Goal: Task Accomplishment & Management: Complete application form

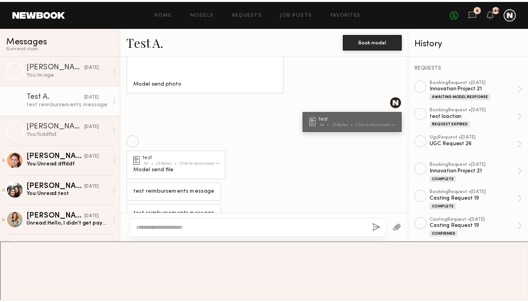
scroll to position [471, 0]
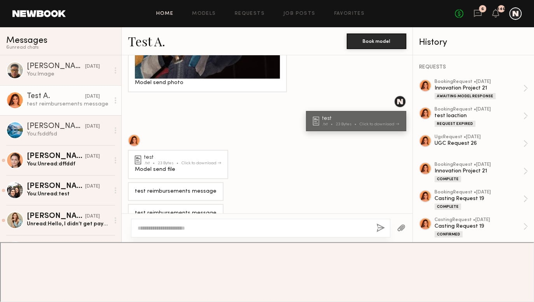
click at [171, 12] on link "Home" at bounding box center [164, 13] width 17 height 5
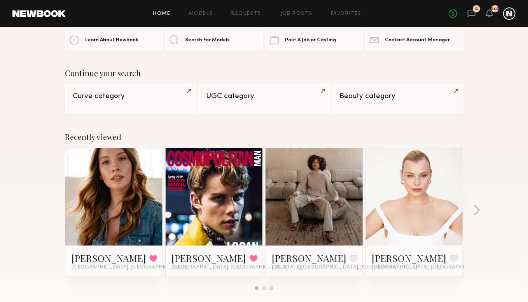
scroll to position [78, 0]
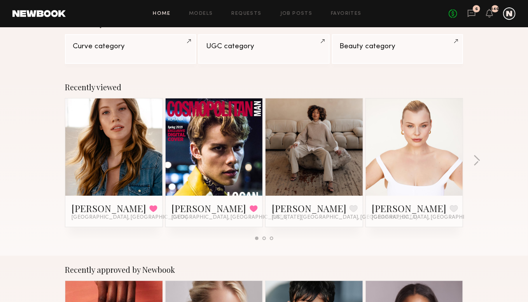
click at [110, 165] on link at bounding box center [113, 146] width 47 height 97
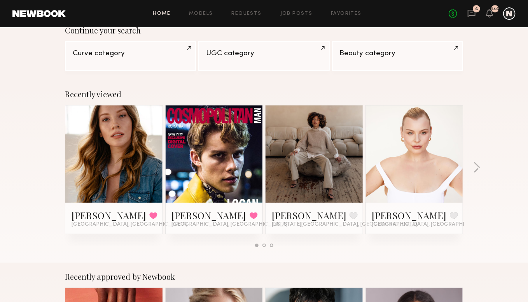
scroll to position [117, 0]
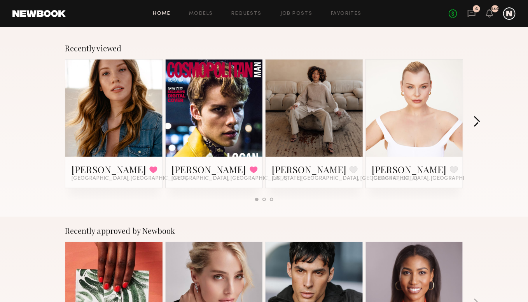
click at [473, 129] on button "button" at bounding box center [476, 122] width 7 height 13
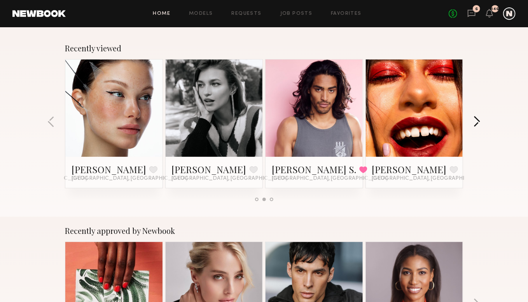
click at [474, 123] on button "button" at bounding box center [476, 122] width 7 height 13
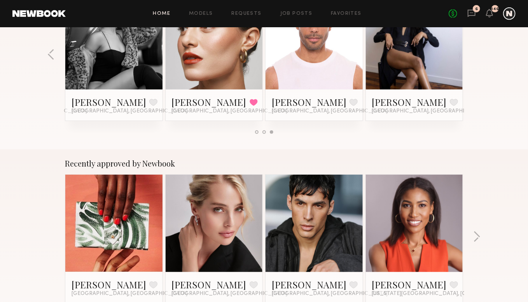
scroll to position [272, 0]
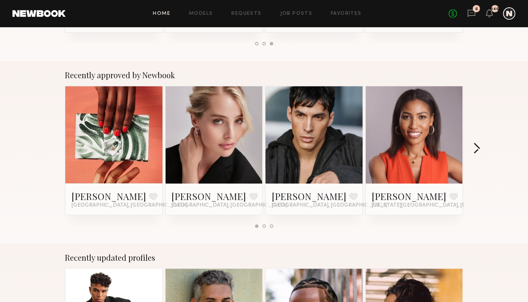
click at [473, 150] on button "button" at bounding box center [476, 149] width 7 height 13
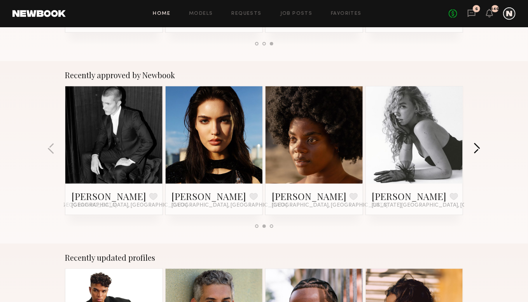
click at [473, 148] on button "button" at bounding box center [476, 149] width 7 height 13
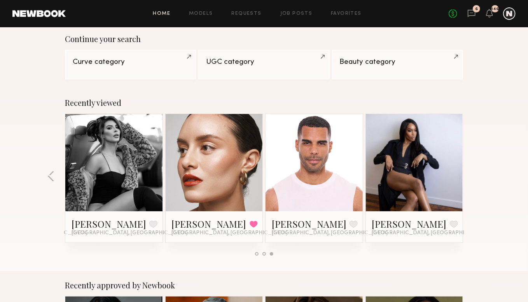
scroll to position [0, 0]
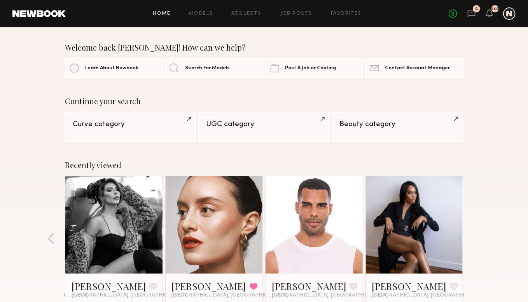
click at [198, 223] on link at bounding box center [213, 224] width 47 height 97
click at [205, 11] on link "Models" at bounding box center [201, 13] width 24 height 5
click at [204, 15] on link "Models" at bounding box center [201, 13] width 24 height 5
click at [239, 13] on link "Requests" at bounding box center [247, 13] width 30 height 5
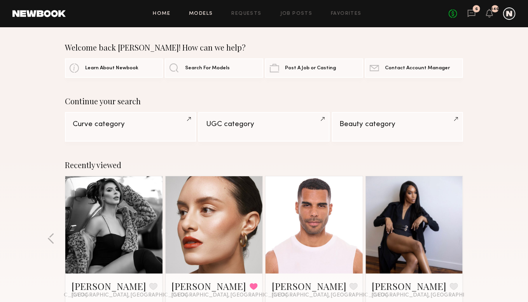
click at [207, 16] on link "Models" at bounding box center [201, 13] width 24 height 5
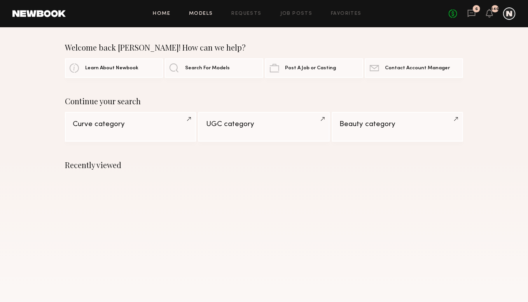
click at [201, 15] on link "Models" at bounding box center [201, 13] width 24 height 5
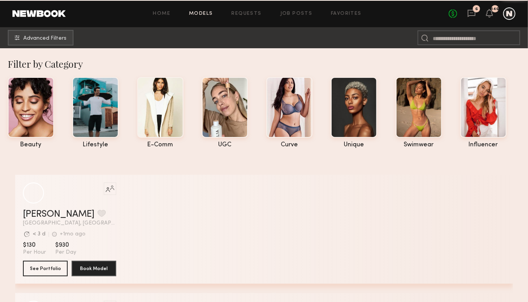
scroll to position [78, 0]
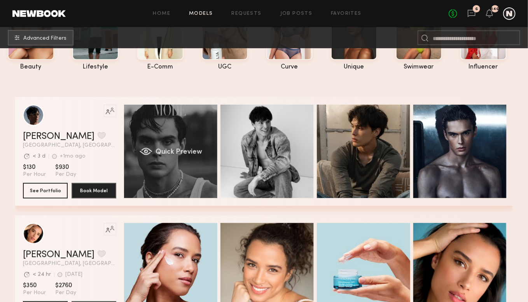
click at [165, 152] on span "Quick Preview" at bounding box center [179, 152] width 47 height 7
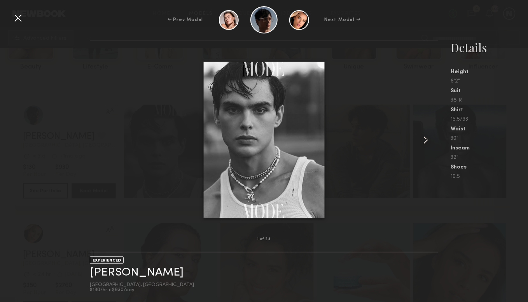
click at [430, 139] on common-icon at bounding box center [425, 140] width 12 height 12
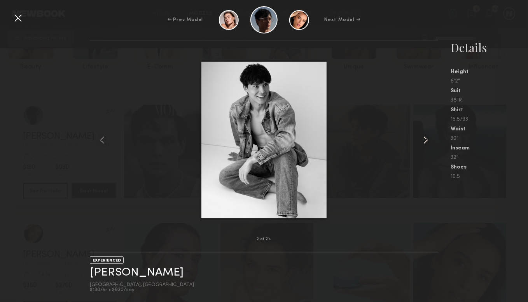
click at [429, 139] on common-icon at bounding box center [425, 140] width 12 height 12
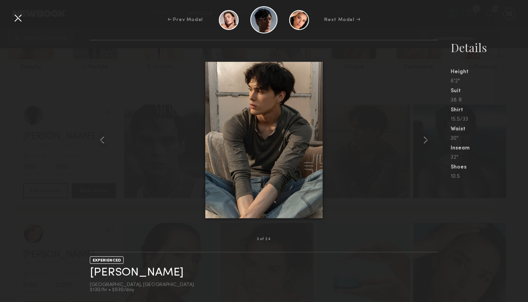
click at [75, 87] on div "3 of 24 EXPERIENCED Jared S. Los Angeles, CA $130/hr • $930/day Details Height …" at bounding box center [264, 171] width 528 height 262
click at [15, 19] on div at bounding box center [18, 18] width 12 height 12
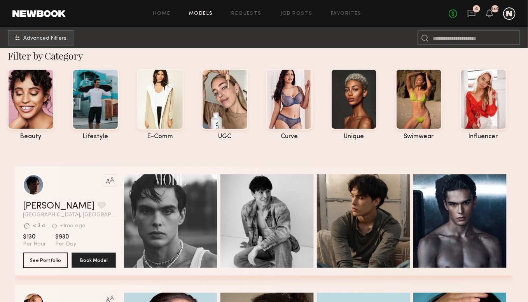
scroll to position [0, 0]
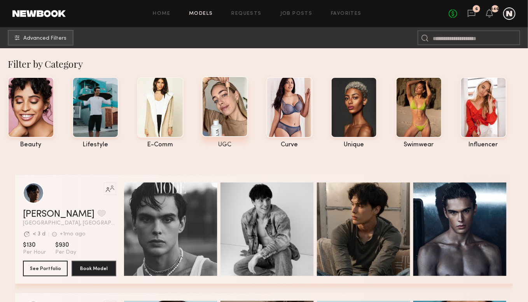
click at [230, 101] on div at bounding box center [225, 106] width 46 height 61
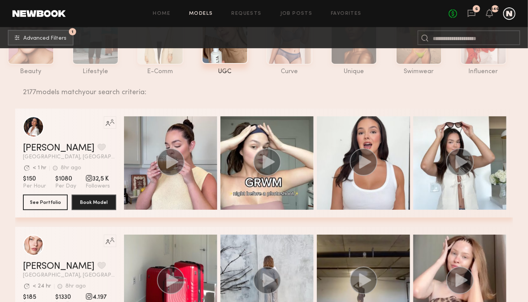
scroll to position [78, 0]
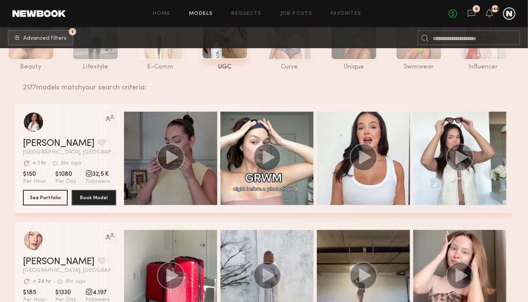
click at [168, 158] on icon "grid" at bounding box center [172, 157] width 12 height 14
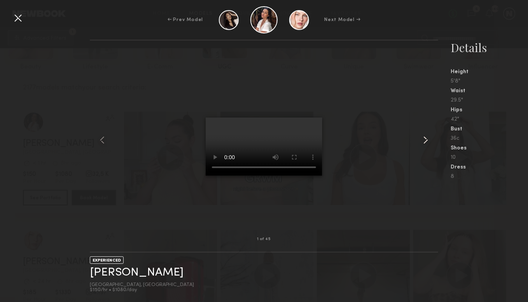
click at [427, 134] on common-icon at bounding box center [425, 140] width 12 height 12
click at [152, 194] on div at bounding box center [264, 140] width 348 height 174
click at [19, 17] on div at bounding box center [18, 18] width 12 height 12
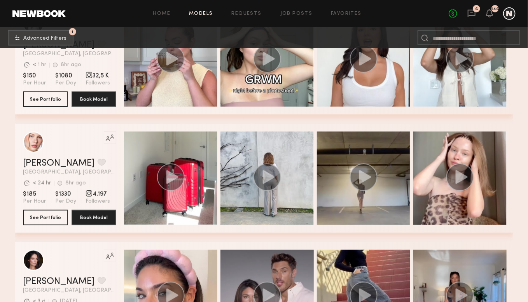
scroll to position [233, 0]
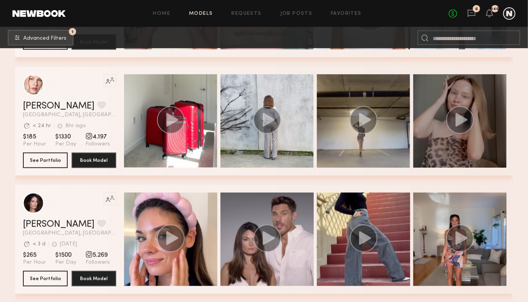
click at [456, 122] on icon "grid" at bounding box center [462, 120] width 12 height 14
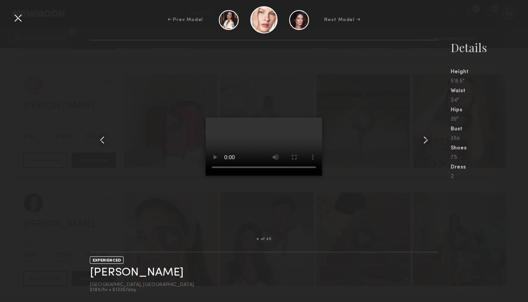
drag, startPoint x: 18, startPoint y: 19, endPoint x: 23, endPoint y: 19, distance: 4.7
click at [18, 19] on div at bounding box center [18, 18] width 12 height 12
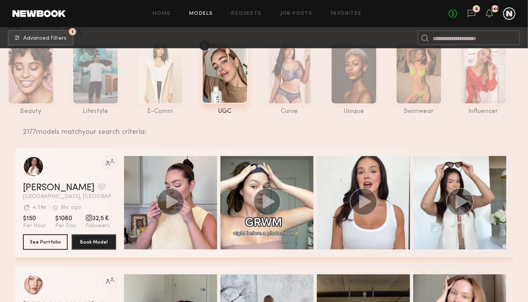
scroll to position [0, 0]
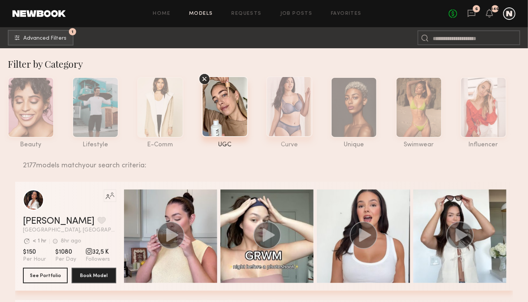
click at [276, 117] on div at bounding box center [289, 106] width 46 height 61
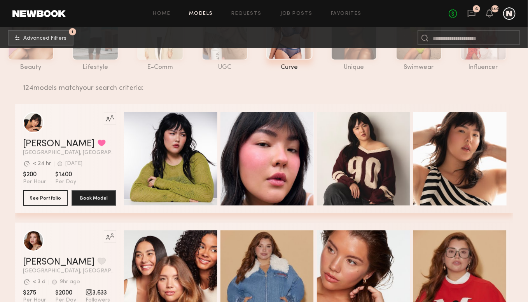
scroll to position [78, 0]
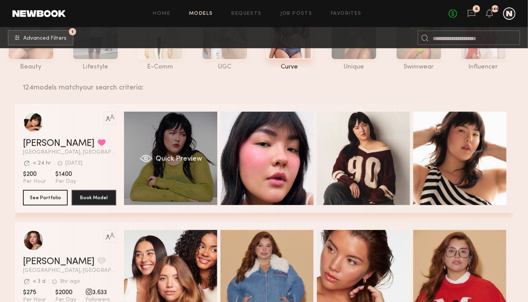
click at [166, 150] on div "Quick Preview" at bounding box center [170, 158] width 93 height 93
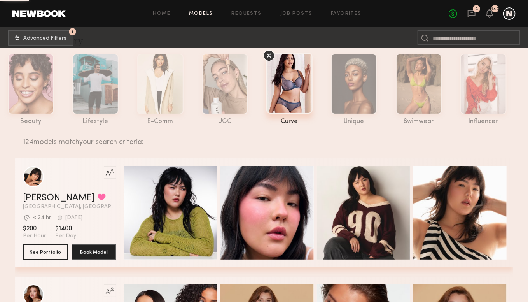
scroll to position [0, 0]
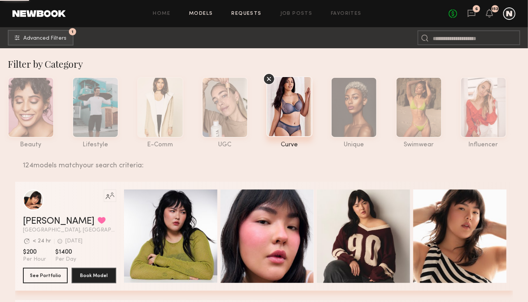
click at [253, 16] on link "Requests" at bounding box center [247, 13] width 30 height 5
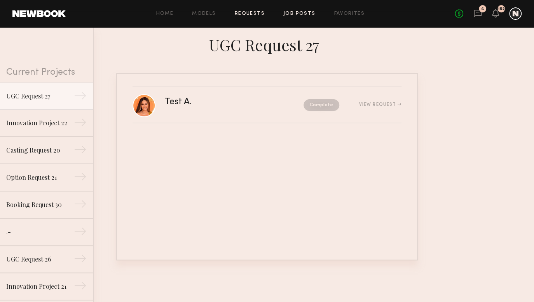
click at [310, 15] on link "Job Posts" at bounding box center [299, 13] width 32 height 5
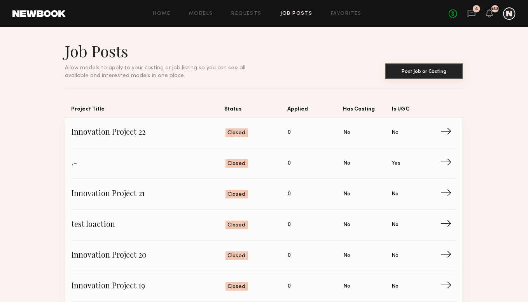
click at [397, 71] on button "Post Job or Casting" at bounding box center [424, 71] width 78 height 16
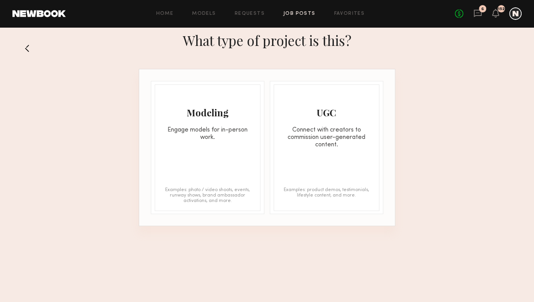
click at [333, 106] on div "UGC" at bounding box center [326, 112] width 105 height 12
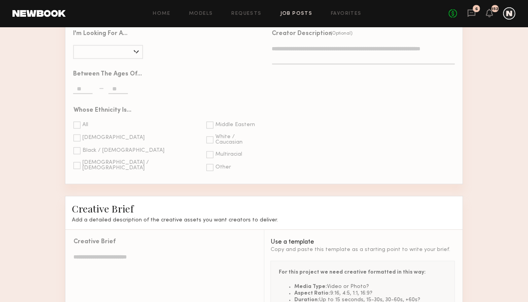
scroll to position [583, 0]
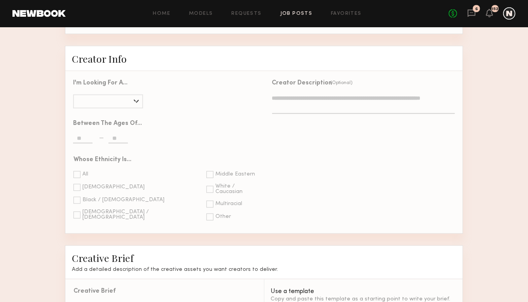
click at [89, 143] on input "text" at bounding box center [82, 139] width 19 height 9
type input "*"
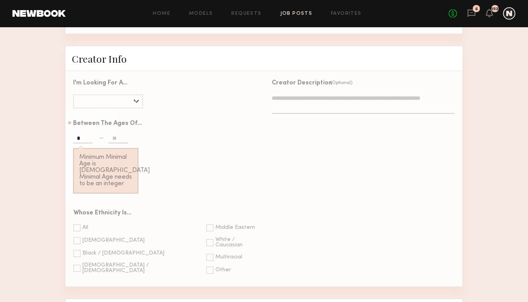
drag, startPoint x: 220, startPoint y: 142, endPoint x: 177, endPoint y: 135, distance: 43.0
click at [224, 139] on div "Between the ages of... * Minimum Minimal Age is 18 Minimal Age needs to be an i…" at bounding box center [160, 156] width 191 height 89
click at [120, 143] on input "text" at bounding box center [117, 139] width 19 height 9
type input "***"
click at [146, 139] on div "Between the ages of... * Minimum Minimal Age is 18 Minimal Age needs to be an i…" at bounding box center [160, 156] width 191 height 89
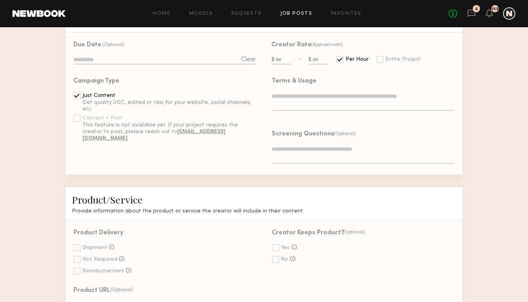
scroll to position [194, 0]
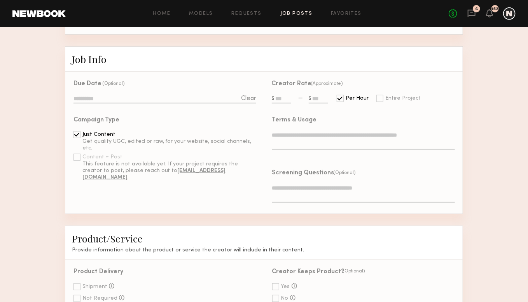
click at [286, 99] on input "text" at bounding box center [281, 99] width 19 height 9
type input "*"
click at [313, 107] on div "Creator Rate (Approximate) * Per Hour Entire Project Terms & Usage Screening Qu…" at bounding box center [363, 143] width 199 height 142
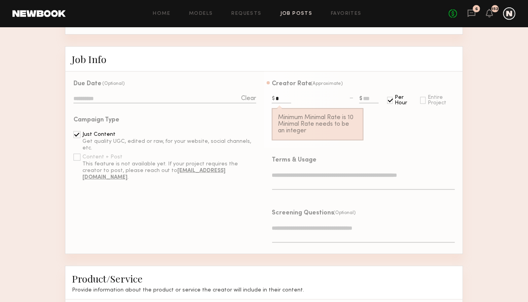
click at [370, 96] on input "text" at bounding box center [368, 99] width 19 height 9
type input "*"
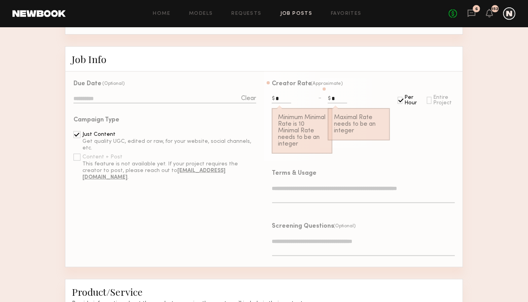
drag, startPoint x: 416, startPoint y: 103, endPoint x: 421, endPoint y: 107, distance: 6.6
click at [416, 103] on div "Per Hour Entire Project" at bounding box center [426, 100] width 57 height 11
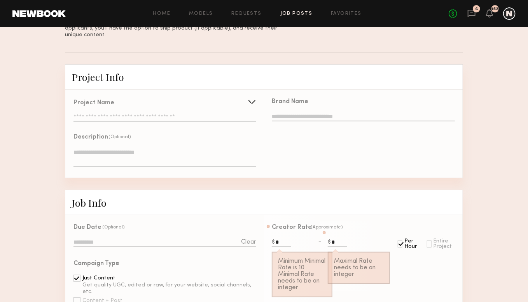
scroll to position [156, 0]
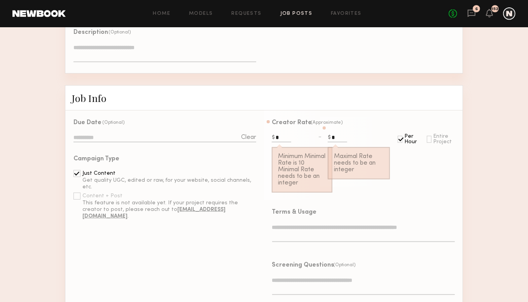
click at [292, 136] on label "*" at bounding box center [302, 138] width 61 height 9
click at [291, 136] on input "*" at bounding box center [281, 138] width 19 height 9
click at [281, 136] on input "*" at bounding box center [281, 138] width 19 height 9
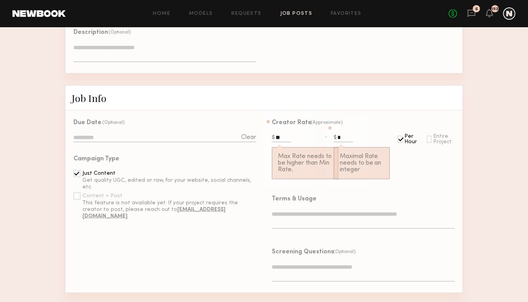
type input "**"
click at [343, 135] on input "*" at bounding box center [343, 138] width 19 height 9
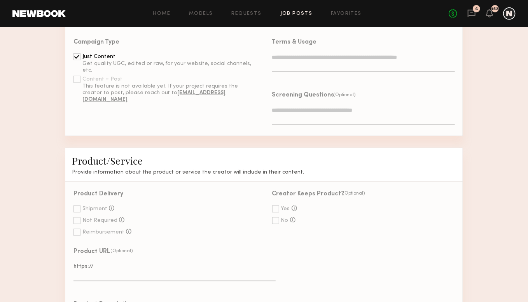
scroll to position [428, 0]
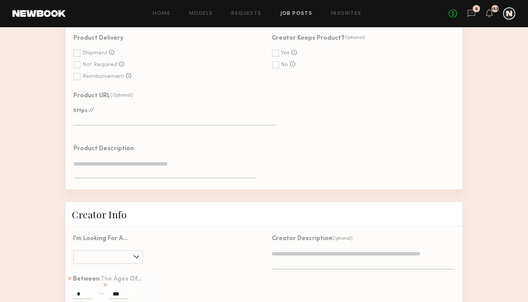
type input "**"
click at [77, 67] on div at bounding box center [76, 64] width 7 height 7
click at [112, 174] on textarea at bounding box center [164, 169] width 183 height 19
type textarea "*"
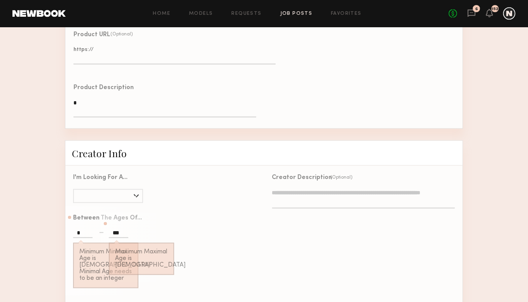
scroll to position [544, 0]
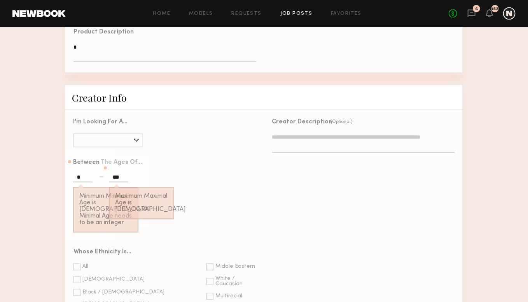
type textarea "*"
click at [87, 182] on input "*" at bounding box center [82, 178] width 19 height 9
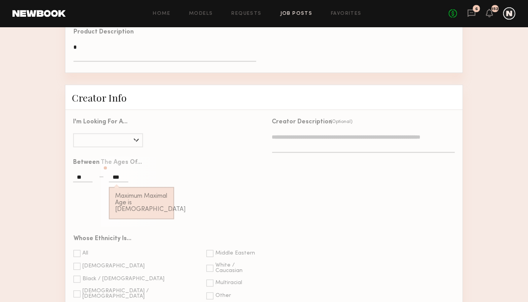
type input "**"
click at [115, 182] on input "***" at bounding box center [118, 178] width 19 height 9
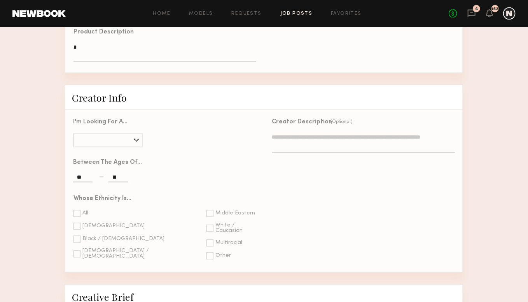
type input "**"
click at [131, 147] on div at bounding box center [108, 140] width 70 height 14
type input "******"
click at [82, 230] on div "Asian" at bounding box center [133, 226] width 121 height 7
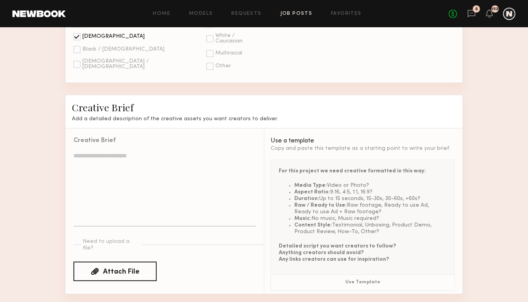
scroll to position [770, 0]
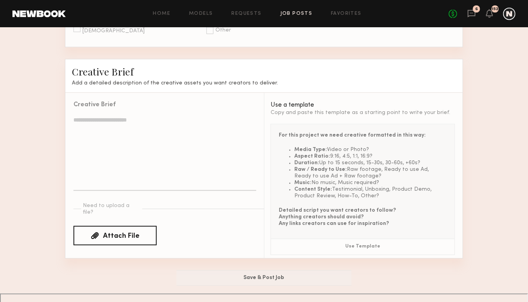
click at [154, 174] on textarea at bounding box center [164, 153] width 183 height 75
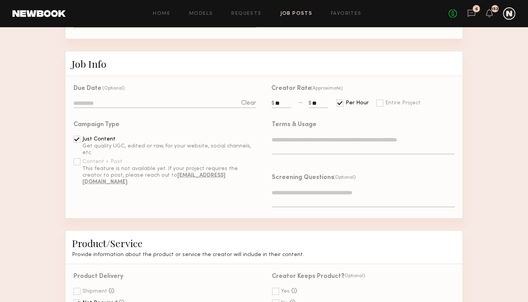
scroll to position [148, 0]
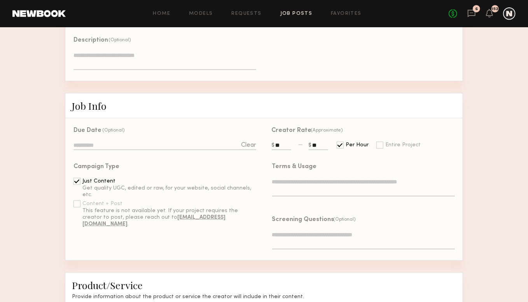
type textarea "*"
click at [295, 184] on textarea at bounding box center [363, 187] width 183 height 19
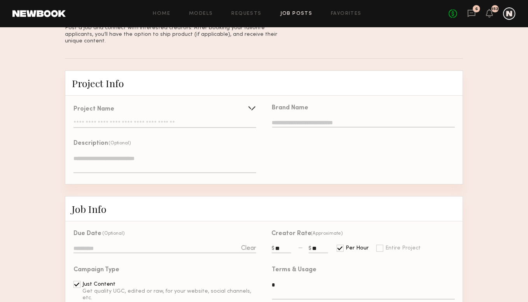
scroll to position [31, 0]
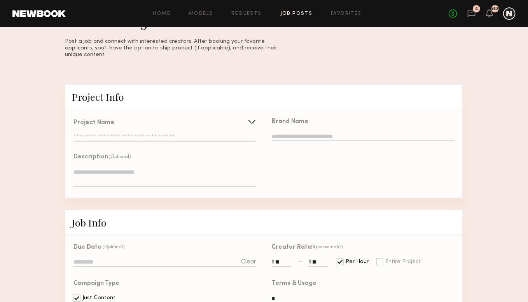
type textarea "*"
click at [167, 135] on input "text" at bounding box center [164, 138] width 183 height 8
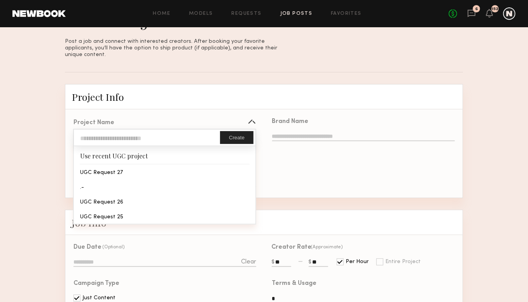
click at [164, 133] on input "text" at bounding box center [147, 137] width 146 height 16
type input "*"
click at [234, 134] on button "Create" at bounding box center [236, 137] width 33 height 13
type input "*"
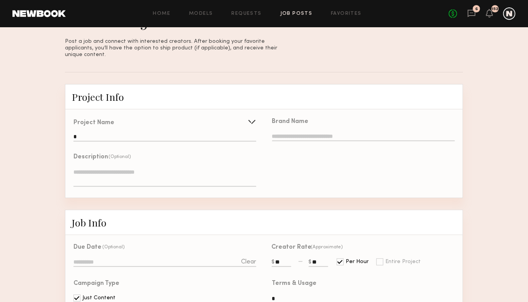
click at [295, 133] on input "text" at bounding box center [363, 137] width 183 height 9
type input "*"
click at [317, 162] on div "Brand Name *" at bounding box center [363, 153] width 199 height 88
click at [178, 134] on input "*" at bounding box center [164, 138] width 183 height 8
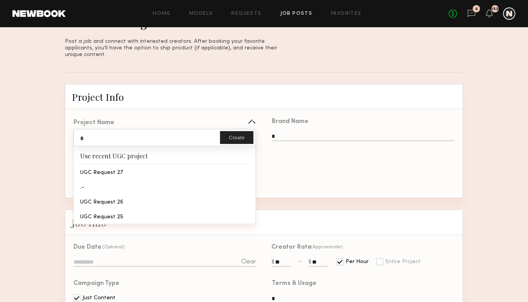
click at [178, 129] on input "*" at bounding box center [147, 137] width 146 height 16
type input "****"
click at [241, 136] on button "Create" at bounding box center [236, 137] width 33 height 13
type input "****"
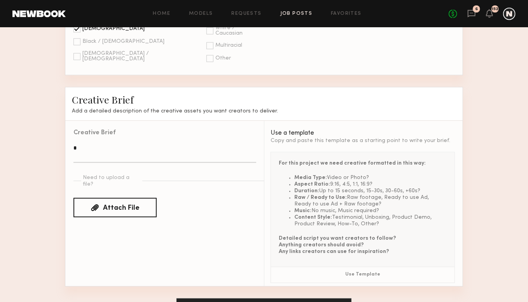
scroll to position [770, 0]
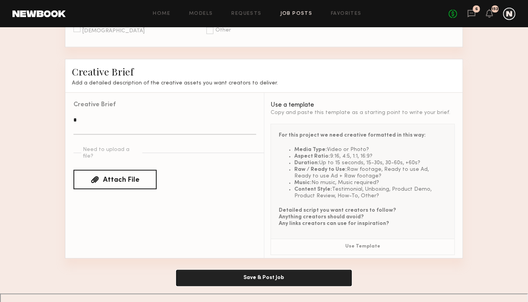
click at [278, 285] on button "Save & Post Job" at bounding box center [264, 278] width 175 height 16
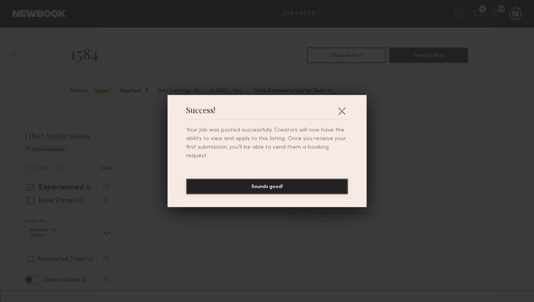
click at [301, 185] on button "Sounds good!" at bounding box center [267, 186] width 162 height 16
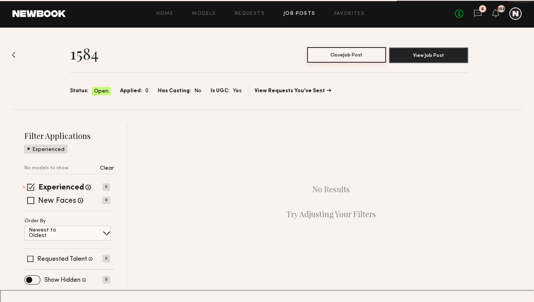
click at [366, 58] on button "Close Job Post" at bounding box center [346, 55] width 79 height 16
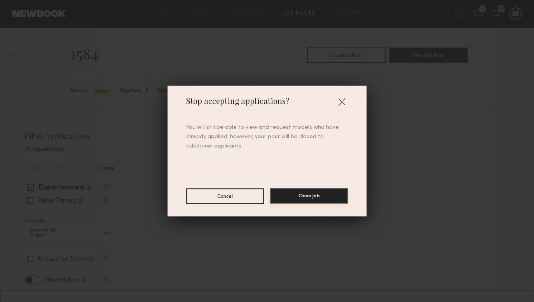
click at [307, 200] on button "Close Job" at bounding box center [309, 196] width 78 height 16
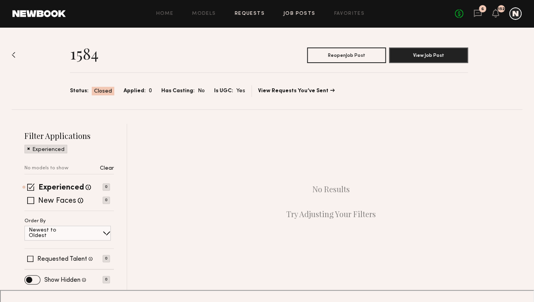
click at [263, 15] on link "Requests" at bounding box center [250, 13] width 30 height 5
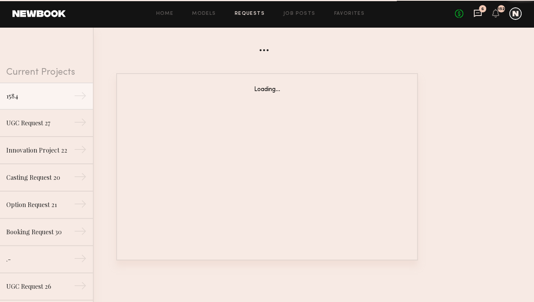
click at [474, 12] on icon at bounding box center [478, 13] width 8 height 7
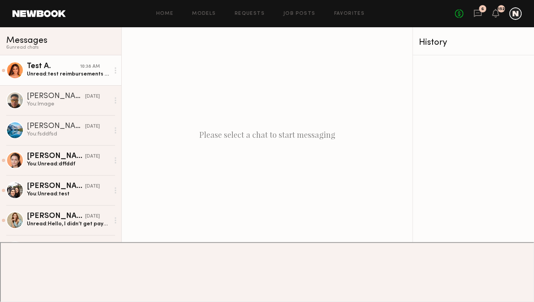
click at [57, 79] on link "Test A. 10:38 AM Unread: test reimbursements message" at bounding box center [60, 70] width 121 height 30
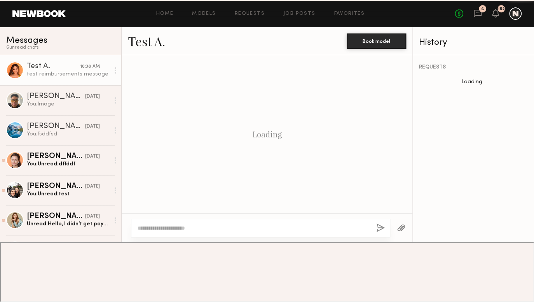
scroll to position [470, 0]
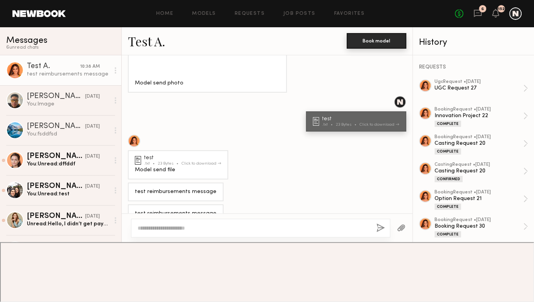
click at [391, 45] on button "Book model" at bounding box center [376, 41] width 59 height 16
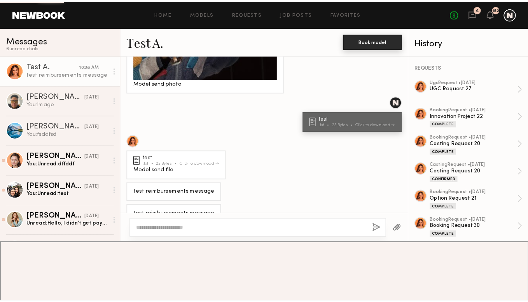
scroll to position [471, 0]
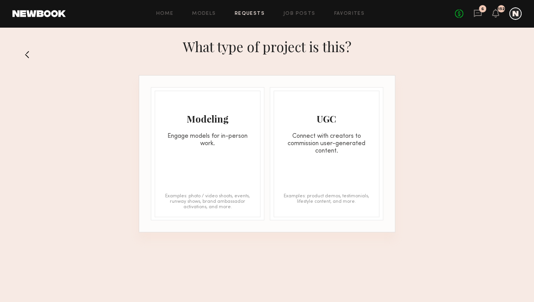
click at [327, 133] on div "Connect with creators to commission user-generated content." at bounding box center [326, 144] width 105 height 22
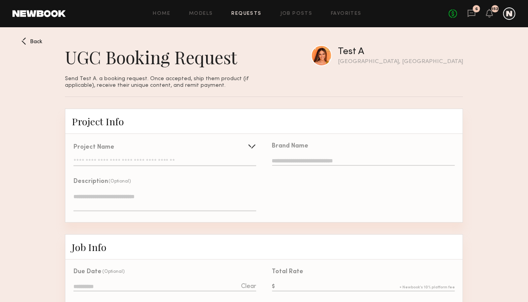
click at [196, 165] on input "text" at bounding box center [164, 162] width 183 height 8
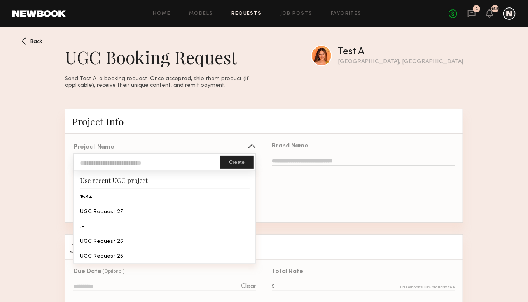
click at [196, 165] on input "text" at bounding box center [147, 162] width 146 height 16
type input "****"
click at [240, 164] on button "Create" at bounding box center [236, 162] width 33 height 13
type input "****"
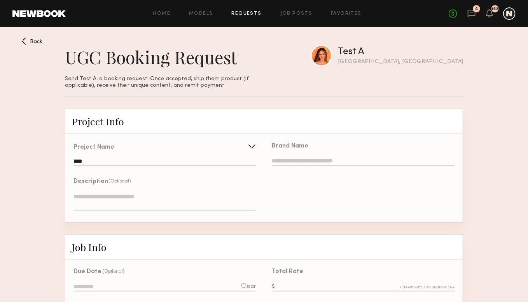
click at [293, 166] on input "text" at bounding box center [363, 161] width 183 height 9
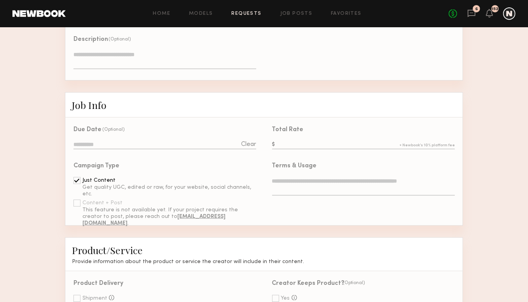
scroll to position [156, 0]
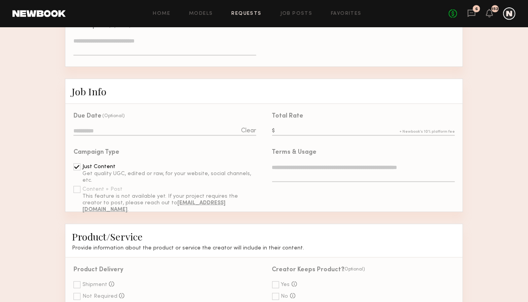
type input "*"
click at [293, 136] on input "text" at bounding box center [363, 131] width 183 height 9
type input "**"
click at [286, 182] on textarea at bounding box center [363, 172] width 183 height 19
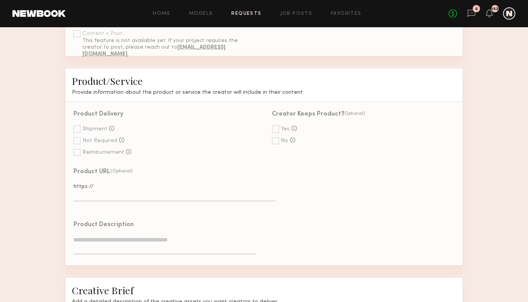
scroll to position [350, 0]
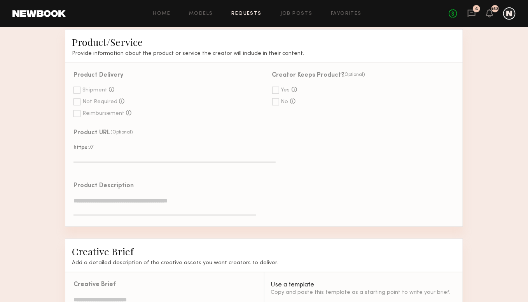
type textarea "*"
click at [76, 105] on div at bounding box center [76, 101] width 7 height 7
click at [117, 207] on div "Product Description" at bounding box center [164, 203] width 183 height 40
click at [114, 208] on div "Product Description" at bounding box center [164, 203] width 183 height 40
click at [115, 215] on textarea at bounding box center [164, 206] width 183 height 19
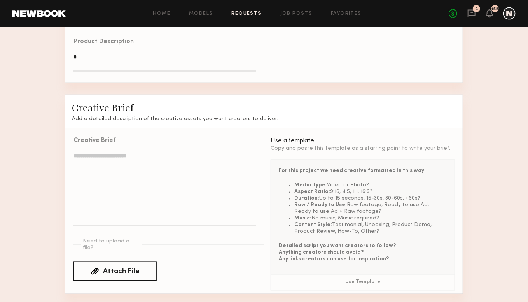
scroll to position [538, 0]
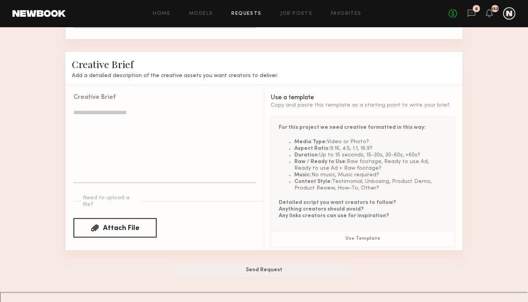
type textarea "*"
click at [120, 169] on textarea at bounding box center [164, 144] width 183 height 75
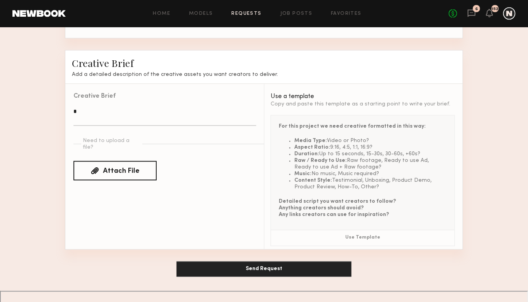
type textarea "*"
click at [253, 277] on button "Send Request" at bounding box center [264, 269] width 175 height 16
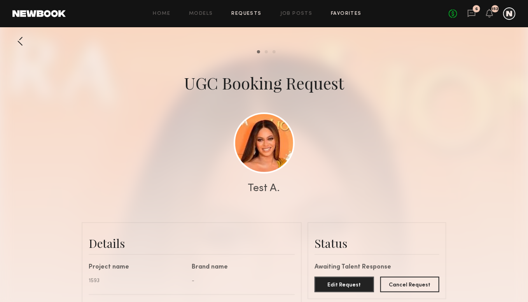
click at [348, 16] on div "Home Models Requests Job Posts Favorites Sign Out No fees up to $5,000 6 152" at bounding box center [291, 13] width 450 height 12
click at [349, 14] on link "Favorites" at bounding box center [346, 13] width 31 height 5
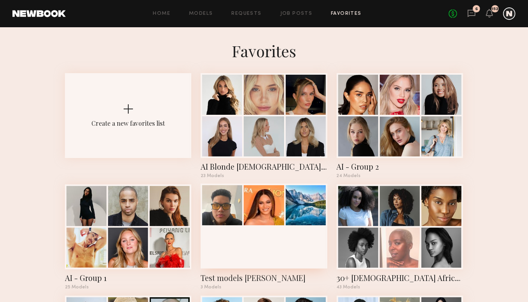
click at [241, 190] on div at bounding box center [222, 205] width 40 height 40
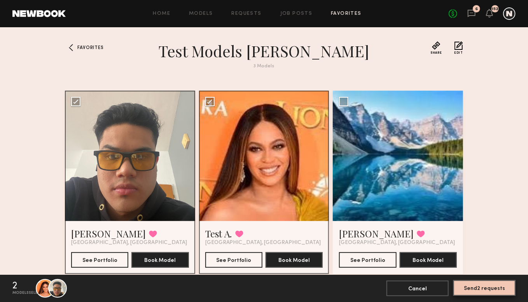
click at [482, 291] on button "Send 2 requests" at bounding box center [484, 288] width 62 height 16
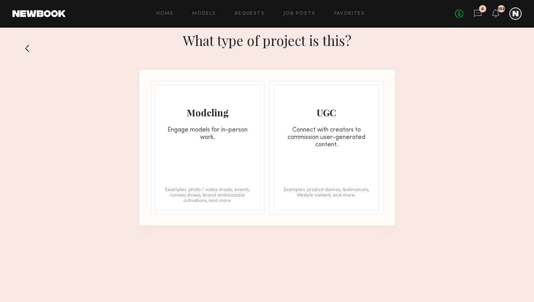
click at [226, 132] on div "Engage models for in-person work." at bounding box center [207, 133] width 105 height 15
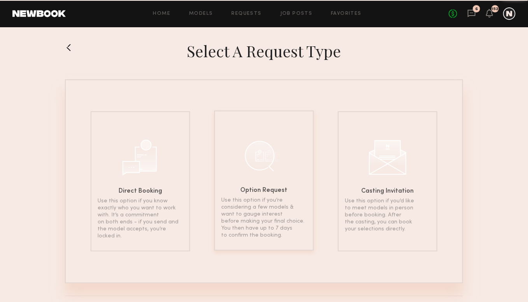
click at [267, 136] on div at bounding box center [264, 155] width 39 height 39
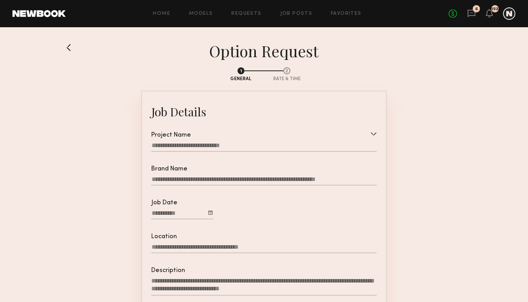
click at [235, 148] on div at bounding box center [263, 147] width 225 height 10
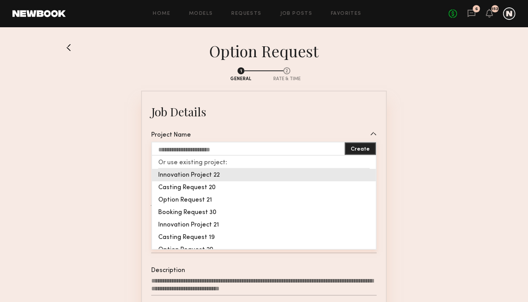
click at [218, 176] on div "Innovation Project 22" at bounding box center [264, 175] width 224 height 12
type input "**********"
type textarea "**********"
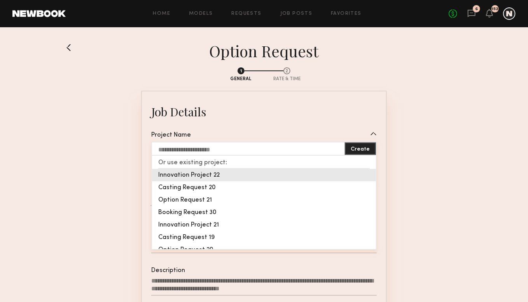
type textarea "**********"
type textarea "*********"
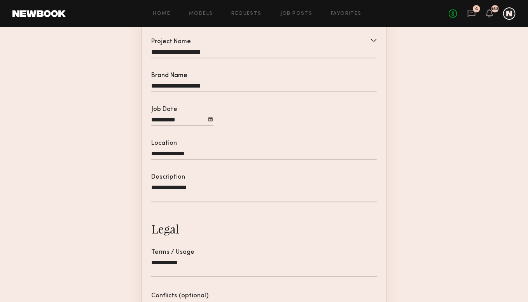
scroll to position [223, 0]
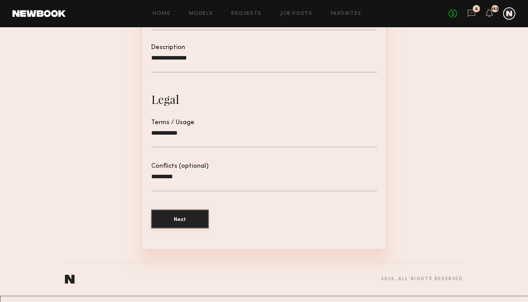
click at [193, 220] on button "Next" at bounding box center [180, 219] width 58 height 19
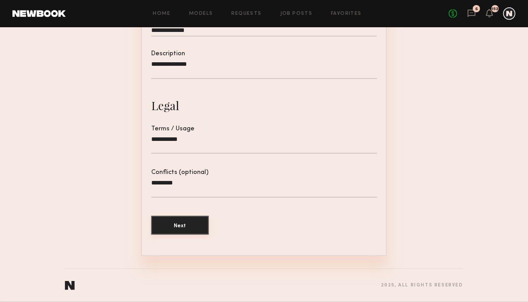
scroll to position [28, 0]
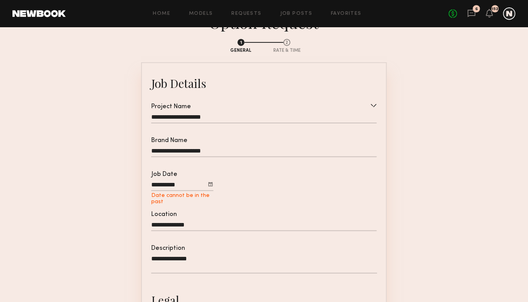
click at [185, 185] on input "Job Date" at bounding box center [182, 186] width 62 height 10
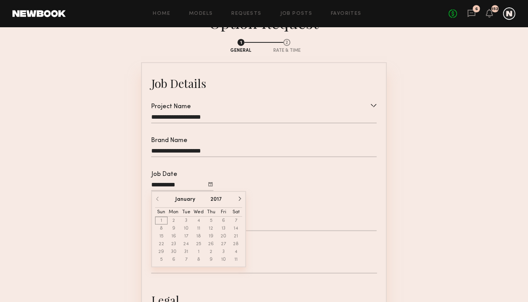
click at [216, 202] on button "2017" at bounding box center [216, 199] width 12 height 5
click at [213, 260] on button "2026" at bounding box center [210, 256] width 22 height 8
click at [197, 235] on td "May" at bounding box center [198, 228] width 29 height 14
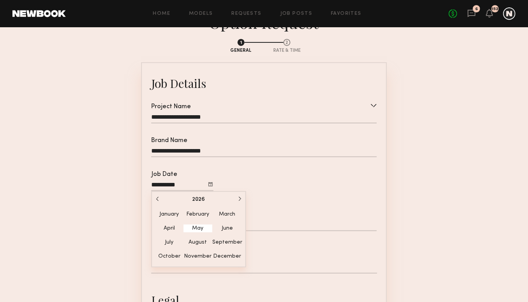
click at [198, 232] on button "May" at bounding box center [198, 228] width 29 height 8
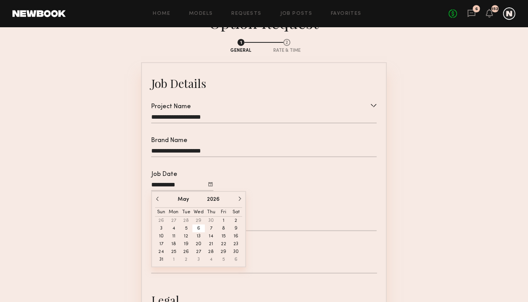
click at [198, 232] on button "6" at bounding box center [198, 228] width 12 height 8
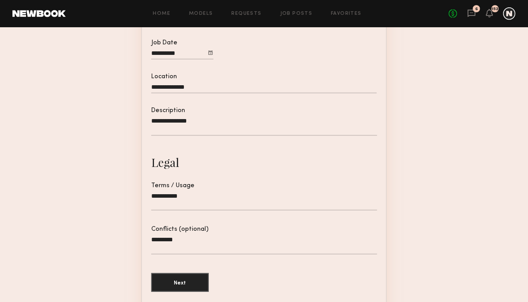
scroll to position [223, 0]
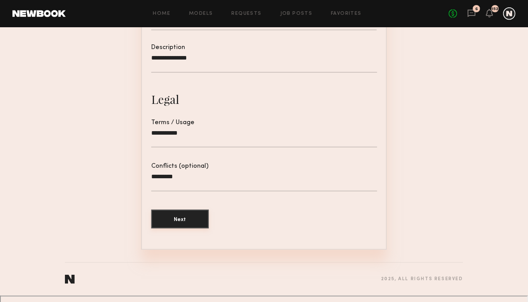
click at [189, 226] on button "Next" at bounding box center [180, 219] width 58 height 19
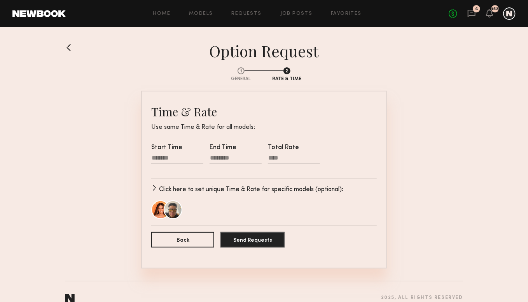
click at [183, 157] on div at bounding box center [177, 159] width 52 height 10
click at [170, 179] on input "text" at bounding box center [163, 182] width 16 height 9
type input "*"
type input "********"
type input "**"
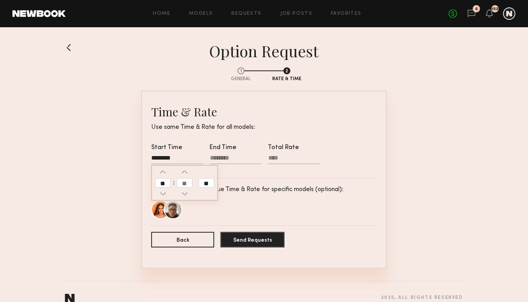
click at [217, 158] on div at bounding box center [236, 159] width 52 height 10
click at [220, 180] on input "text" at bounding box center [221, 182] width 16 height 9
type input "*"
type input "********"
type input "**"
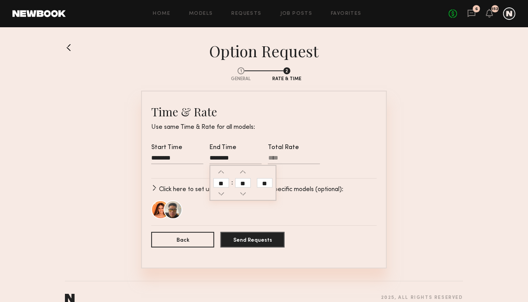
click at [280, 159] on input "Total Rate" at bounding box center [294, 159] width 52 height 10
type input "***"
click at [250, 244] on button "Send Requests" at bounding box center [252, 239] width 64 height 16
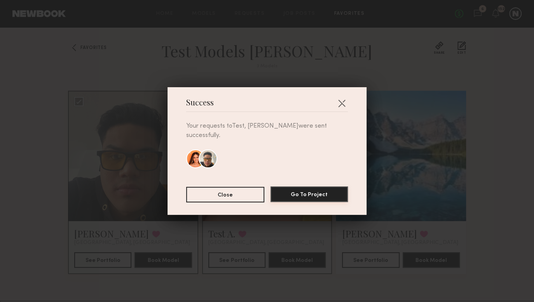
click at [299, 193] on button "Go To Project" at bounding box center [309, 194] width 77 height 16
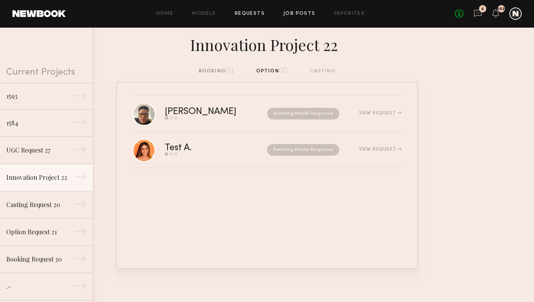
click at [300, 14] on link "Job Posts" at bounding box center [299, 13] width 32 height 5
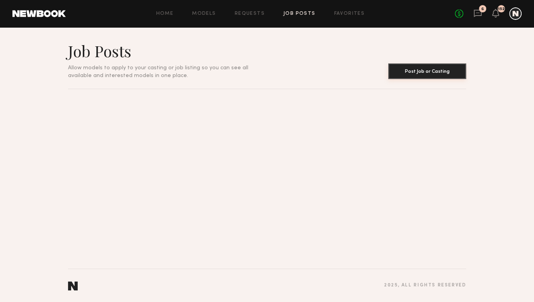
click at [444, 72] on button "Post Job or Casting" at bounding box center [427, 71] width 78 height 16
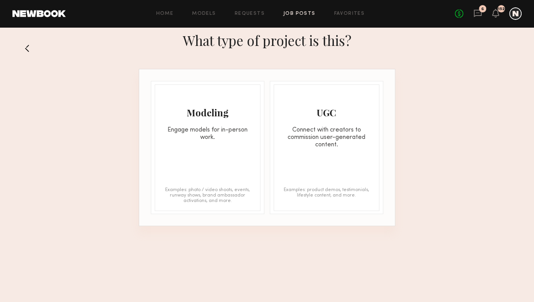
click at [309, 128] on div "Connect with creators to commission user-generated content." at bounding box center [326, 137] width 105 height 22
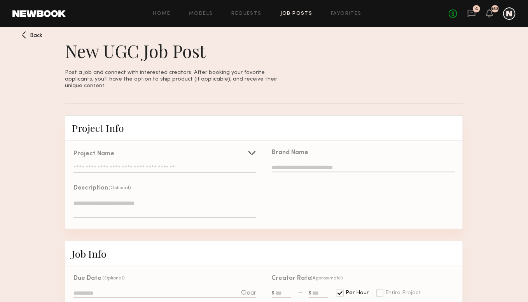
click at [168, 167] on input "text" at bounding box center [164, 169] width 183 height 8
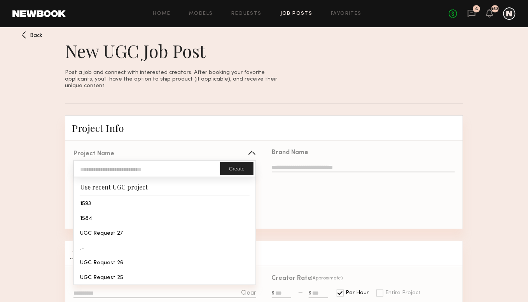
click at [168, 167] on input "text" at bounding box center [147, 169] width 146 height 16
type input "****"
click at [237, 165] on button "Create" at bounding box center [236, 168] width 33 height 13
type input "****"
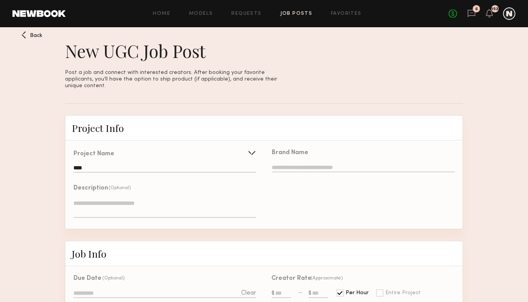
click at [280, 165] on input "text" at bounding box center [363, 168] width 183 height 9
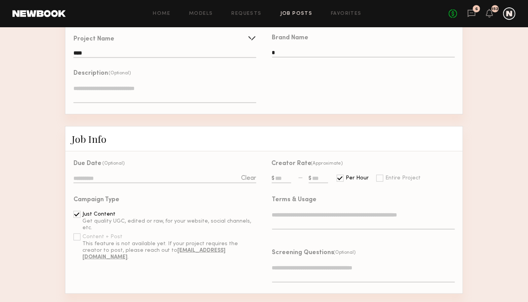
scroll to position [117, 0]
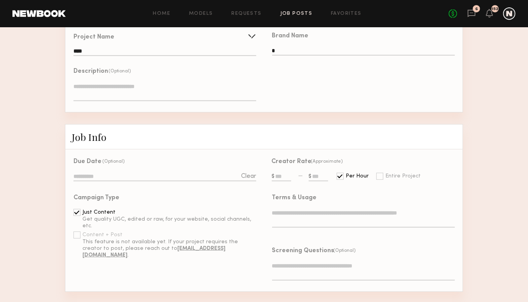
type input "*"
click at [281, 173] on input "text" at bounding box center [281, 177] width 19 height 9
type input "**"
click at [309, 173] on label at bounding box center [319, 177] width 20 height 9
click at [309, 173] on input "text" at bounding box center [318, 177] width 19 height 9
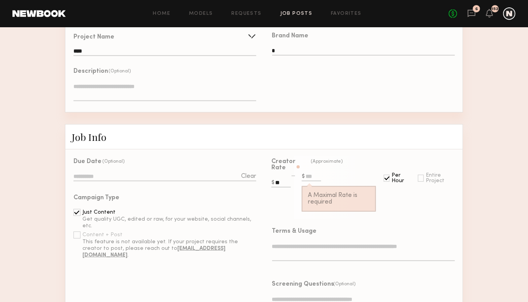
click at [307, 173] on label at bounding box center [339, 177] width 74 height 9
click at [307, 173] on input "text" at bounding box center [311, 177] width 19 height 9
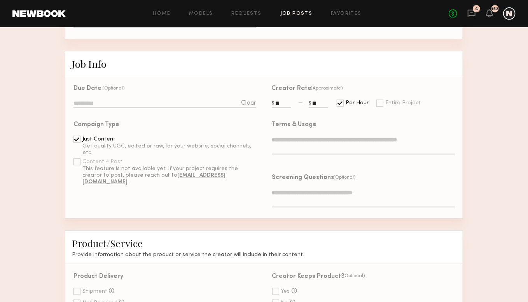
scroll to position [194, 0]
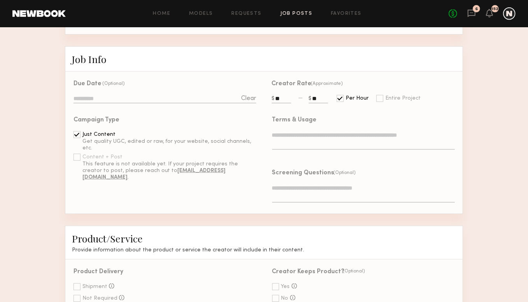
type input "**"
click at [305, 126] on div "Terms & Usage" at bounding box center [363, 137] width 183 height 40
click at [302, 138] on textarea at bounding box center [363, 140] width 183 height 19
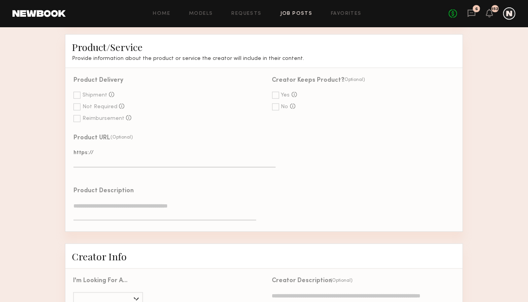
scroll to position [389, 0]
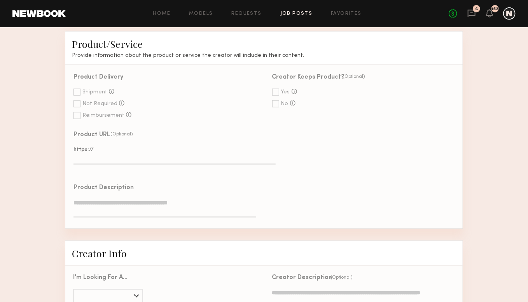
type textarea "*"
click at [77, 107] on div at bounding box center [76, 103] width 7 height 7
click at [128, 208] on textarea at bounding box center [164, 208] width 183 height 19
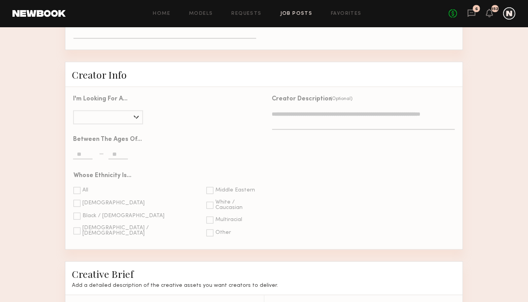
scroll to position [583, 0]
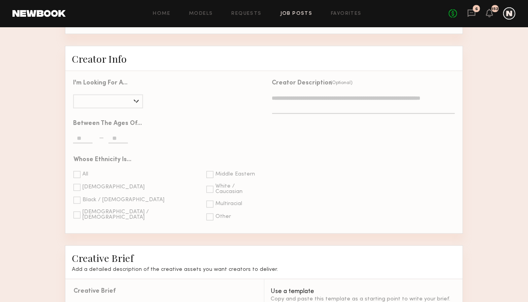
type textarea "*"
click at [87, 108] on div at bounding box center [108, 101] width 70 height 14
type input "******"
click at [84, 143] on input "text" at bounding box center [82, 139] width 19 height 9
type input "**"
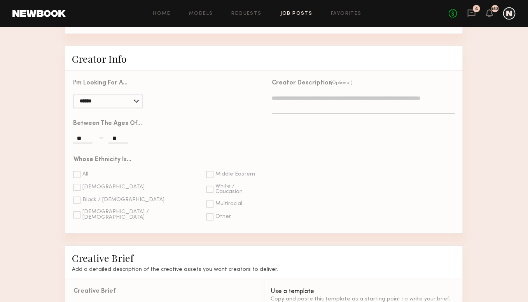
type input "**"
click at [76, 191] on div at bounding box center [76, 187] width 7 height 7
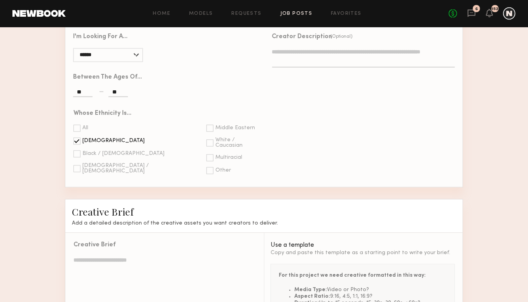
scroll to position [770, 0]
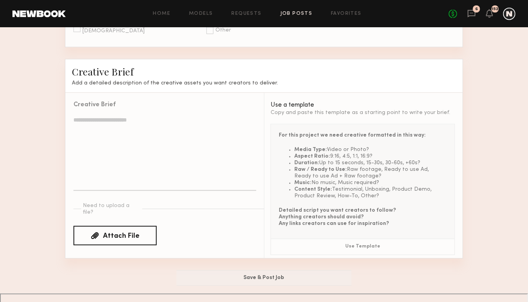
click at [121, 159] on textarea at bounding box center [164, 153] width 183 height 75
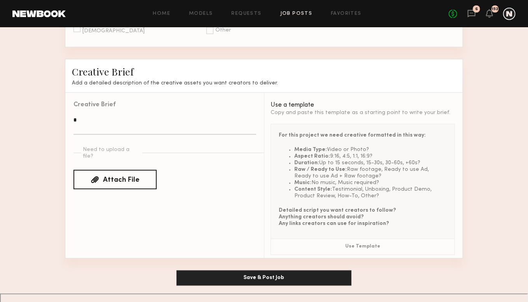
type textarea "*"
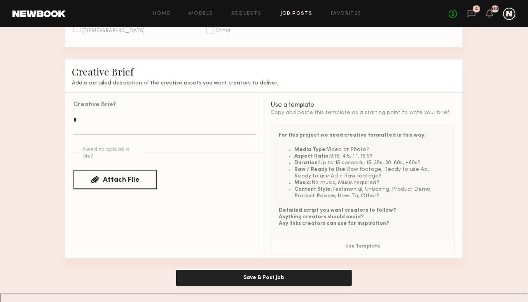
click at [251, 285] on button "Save & Post Job" at bounding box center [264, 278] width 175 height 16
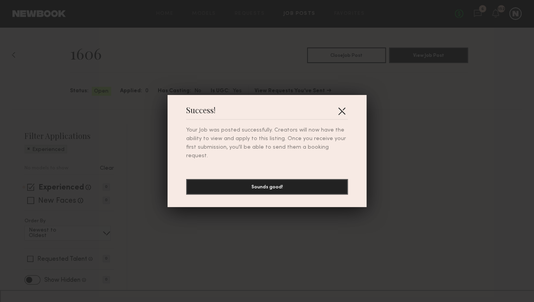
click at [341, 114] on button "button" at bounding box center [342, 111] width 12 height 12
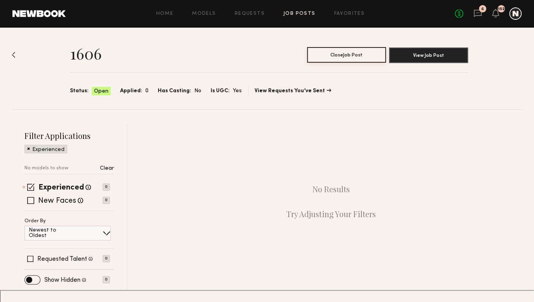
click at [335, 53] on button "Close Job Post" at bounding box center [346, 55] width 79 height 16
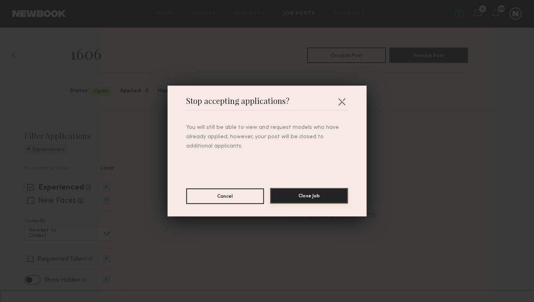
click at [299, 197] on button "Close Job" at bounding box center [309, 196] width 78 height 16
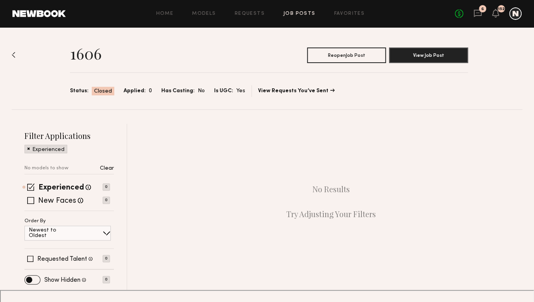
click at [302, 16] on link "Job Posts" at bounding box center [299, 13] width 32 height 5
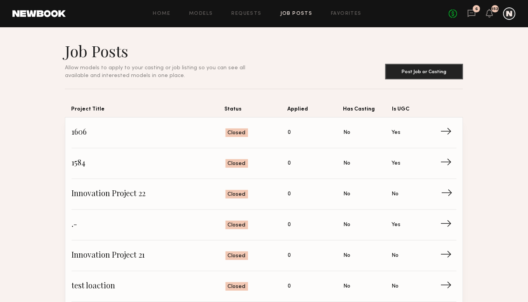
click at [412, 193] on span "Is UGC: No" at bounding box center [416, 194] width 49 height 12
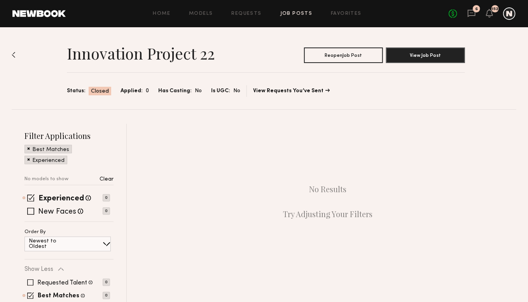
click at [106, 178] on p "Clear" at bounding box center [107, 179] width 14 height 5
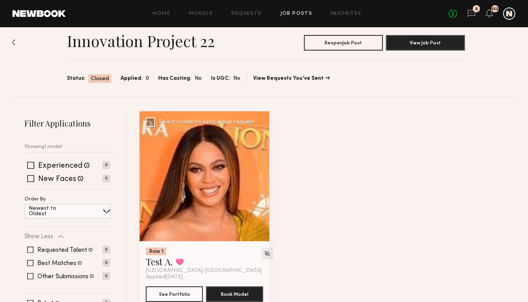
scroll to position [156, 0]
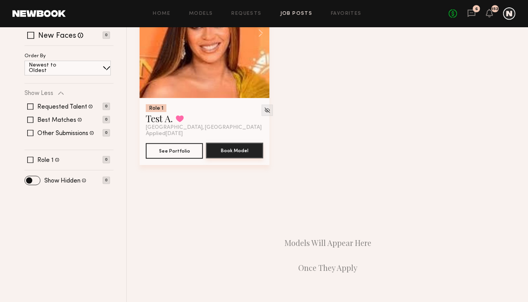
click at [236, 154] on button "Book Model" at bounding box center [234, 151] width 57 height 16
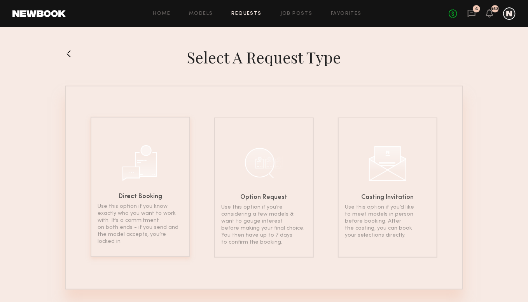
click at [167, 194] on div "Direct Booking Use this option if you know exactly who you want to work with. I…" at bounding box center [141, 187] width 100 height 140
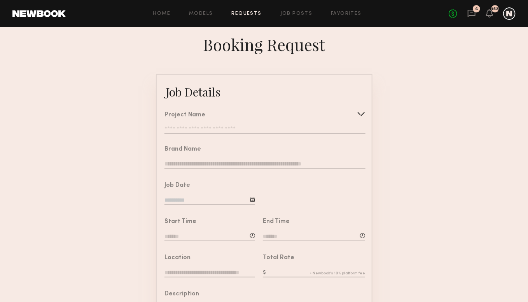
click at [217, 132] on input "text" at bounding box center [264, 130] width 201 height 8
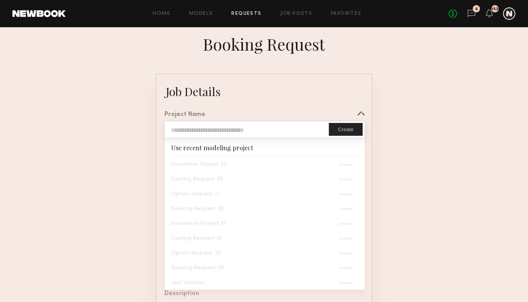
scroll to position [39, 0]
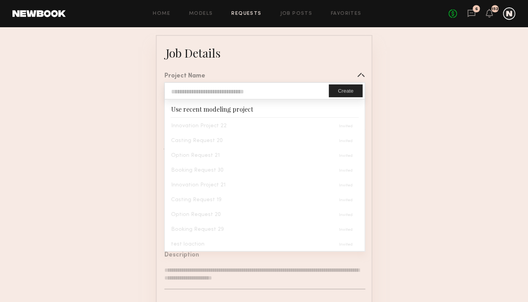
click at [250, 14] on link "Requests" at bounding box center [247, 13] width 30 height 5
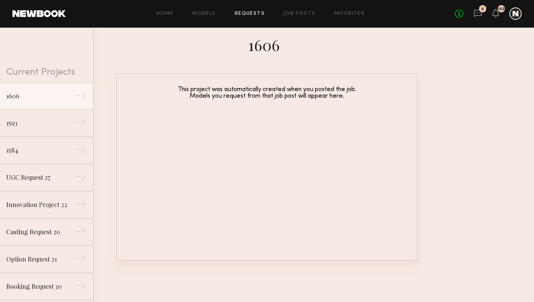
click at [482, 12] on div "6" at bounding box center [482, 8] width 7 height 7
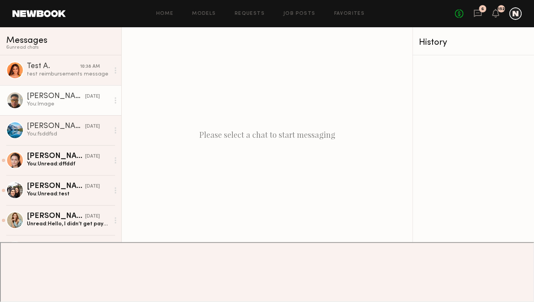
click at [51, 108] on link "Juan F. 09/18/2025 You: Image" at bounding box center [60, 100] width 121 height 30
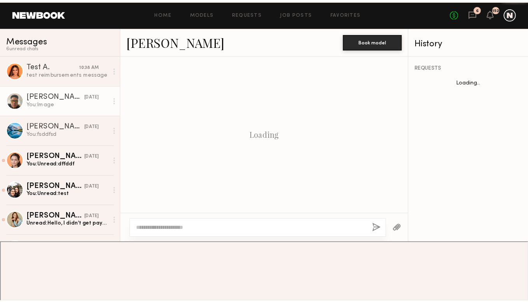
scroll to position [224, 0]
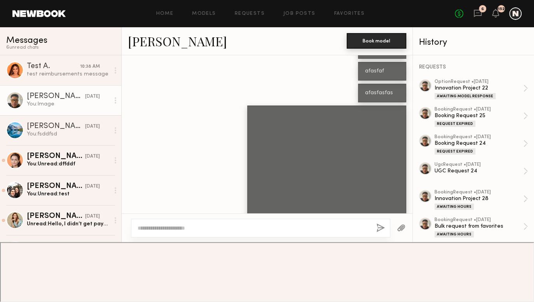
click at [364, 42] on button "Book model" at bounding box center [376, 41] width 59 height 16
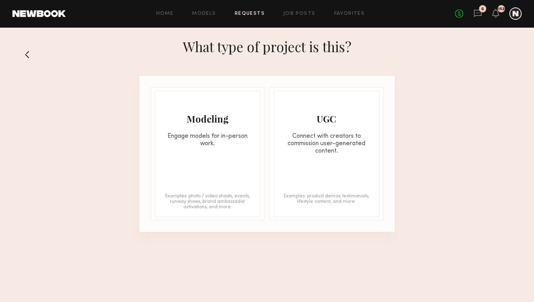
click at [213, 122] on div "Modeling" at bounding box center [207, 118] width 105 height 12
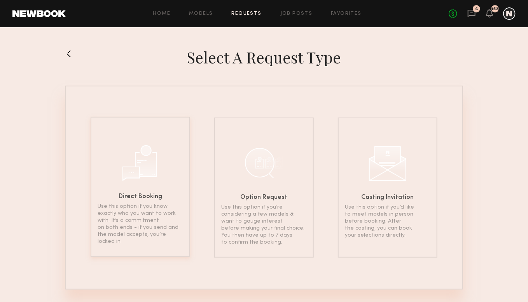
click at [162, 163] on div "Direct Booking Use this option if you know exactly who you want to work with. I…" at bounding box center [141, 187] width 100 height 140
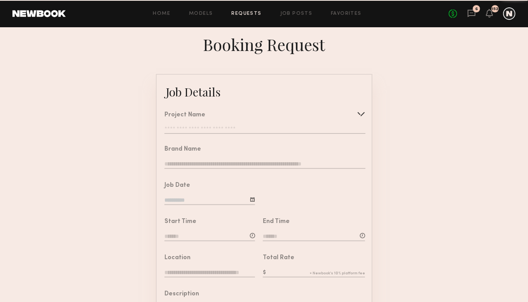
click at [205, 134] on input "text" at bounding box center [264, 130] width 201 height 8
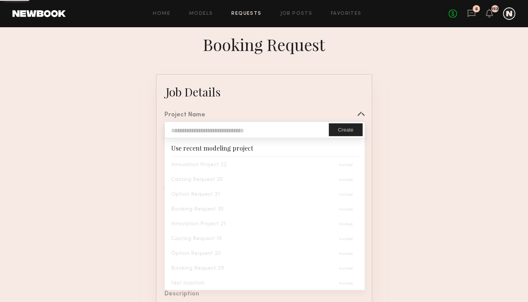
click at [207, 134] on input "text" at bounding box center [247, 130] width 164 height 16
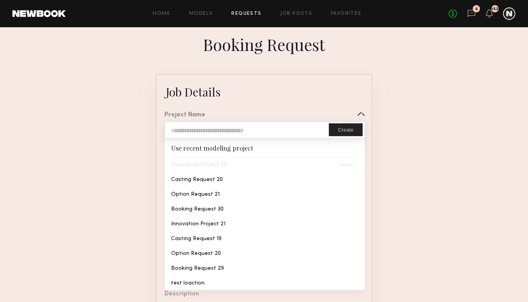
click at [206, 136] on input "text" at bounding box center [247, 130] width 164 height 16
type input "****"
click at [343, 131] on button "Create" at bounding box center [345, 129] width 33 height 13
type input "****"
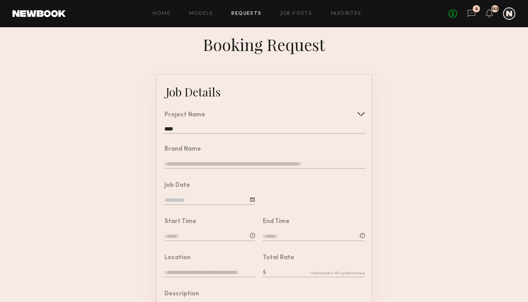
click at [258, 160] on div "Brand Name" at bounding box center [264, 158] width 201 height 24
click at [255, 169] on input "text" at bounding box center [264, 164] width 201 height 9
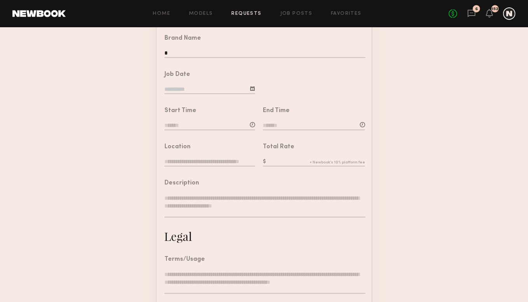
scroll to position [117, 0]
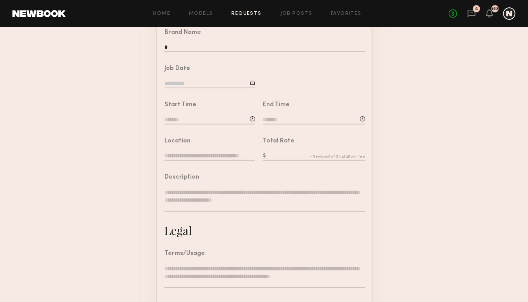
type input "*"
click at [196, 88] on input at bounding box center [209, 84] width 91 height 9
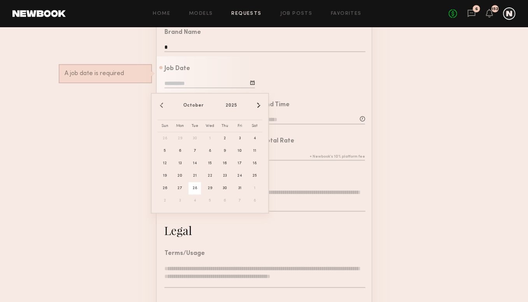
click at [196, 187] on span "28" at bounding box center [195, 188] width 12 height 12
type input "**********"
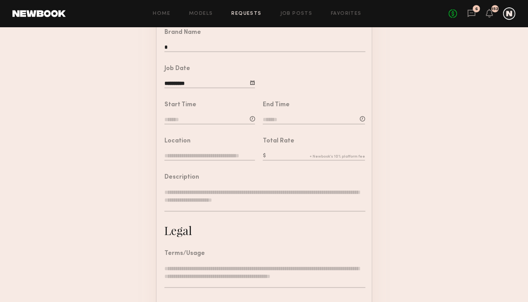
click at [203, 124] on input at bounding box center [209, 120] width 91 height 9
click at [192, 157] on input "text" at bounding box center [186, 153] width 29 height 14
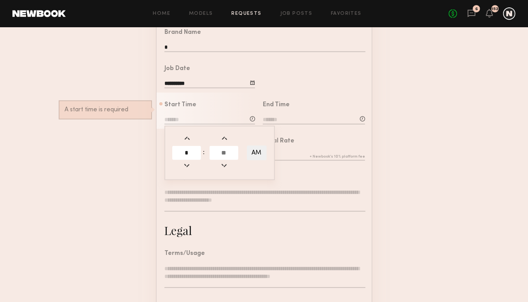
type input "*"
click at [213, 157] on input "text" at bounding box center [224, 153] width 29 height 14
type input "*"
type input "*******"
type input "**"
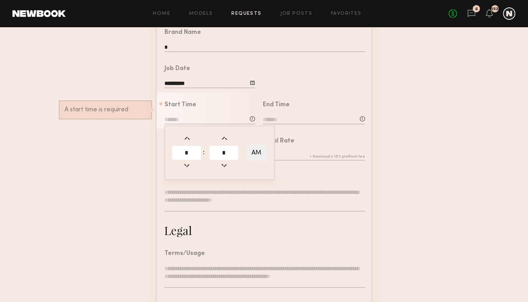
type input "**"
click at [283, 124] on input at bounding box center [314, 120] width 102 height 9
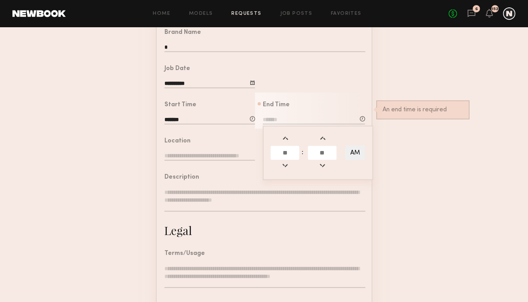
click at [282, 157] on input "text" at bounding box center [285, 153] width 29 height 14
type input "*"
click at [332, 159] on input "text" at bounding box center [322, 153] width 29 height 14
type input "*"
type input "*******"
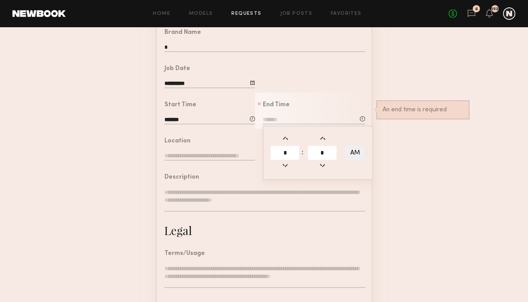
type input "***"
type input "**"
drag, startPoint x: 425, startPoint y: 180, endPoint x: 414, endPoint y: 178, distance: 11.8
click at [425, 180] on form "**********" at bounding box center [264, 174] width 528 height 434
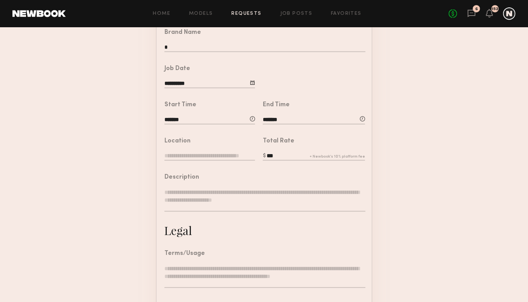
click at [221, 161] on input "text" at bounding box center [209, 156] width 91 height 9
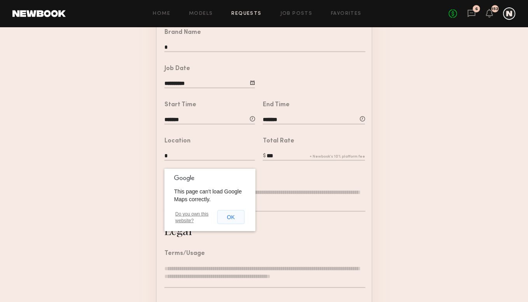
type input "*"
click at [232, 219] on button "OK" at bounding box center [230, 217] width 27 height 14
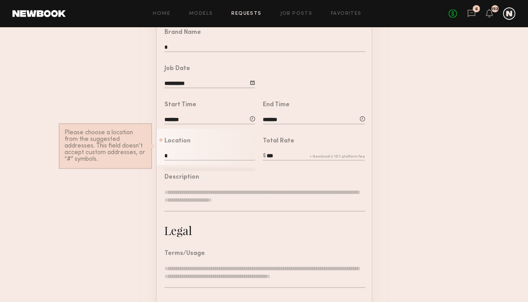
click at [192, 161] on input "*" at bounding box center [209, 156] width 91 height 9
type input "*"
click at [291, 161] on input "***" at bounding box center [314, 156] width 102 height 9
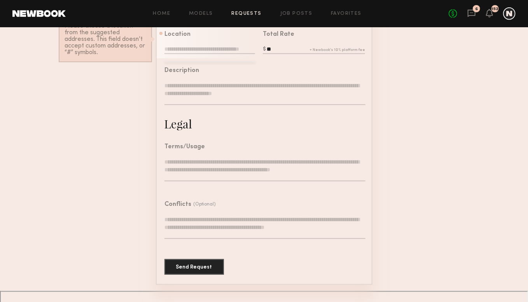
type input "**"
click at [208, 175] on textarea at bounding box center [264, 169] width 201 height 23
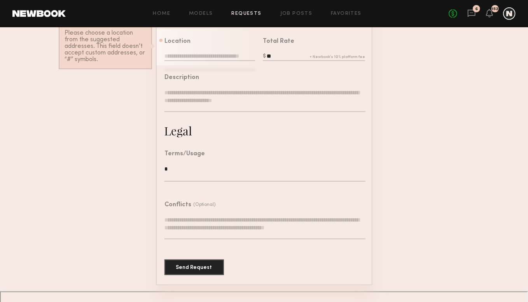
type textarea "*"
click at [199, 225] on div "Conflicts (Optional)" at bounding box center [264, 224] width 201 height 45
click at [190, 112] on textarea at bounding box center [264, 100] width 201 height 23
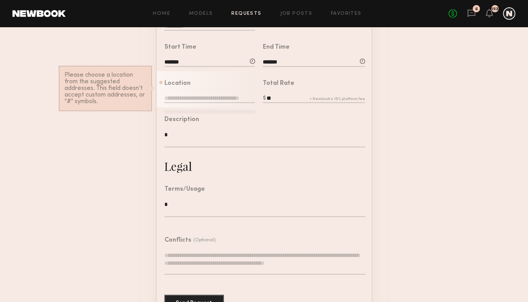
scroll to position [132, 0]
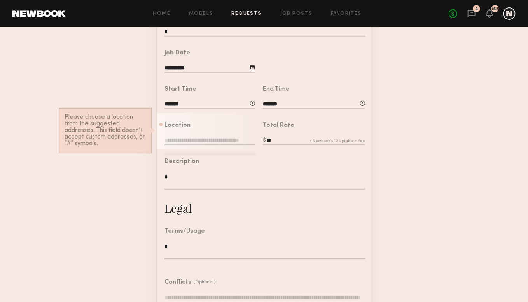
type textarea "*"
click at [197, 145] on input "text" at bounding box center [209, 140] width 91 height 9
type input "*****"
click at [136, 109] on form "**********" at bounding box center [264, 152] width 528 height 421
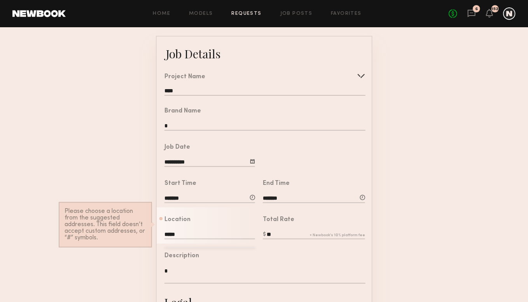
scroll to position [0, 0]
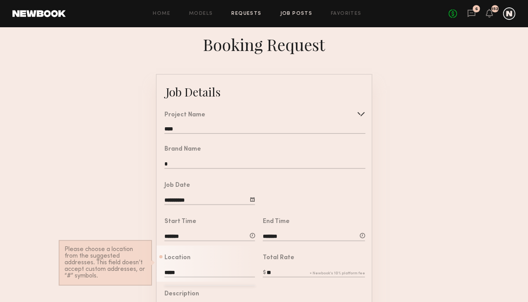
click at [296, 16] on link "Job Posts" at bounding box center [296, 13] width 32 height 5
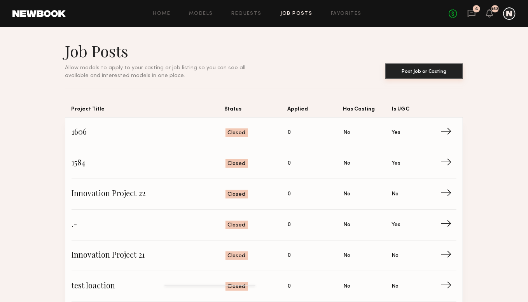
click at [434, 73] on button "Post Job or Casting" at bounding box center [424, 71] width 78 height 16
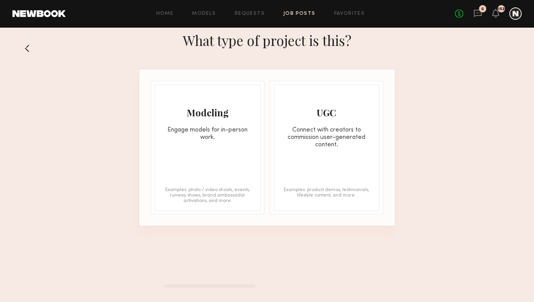
click at [291, 131] on div "Connect with creators to commission user-generated content." at bounding box center [326, 137] width 105 height 22
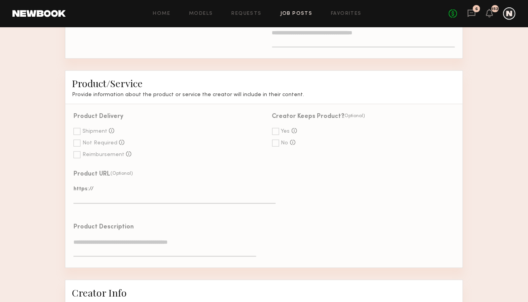
scroll to position [350, 0]
click at [258, 16] on link "Requests" at bounding box center [247, 13] width 30 height 5
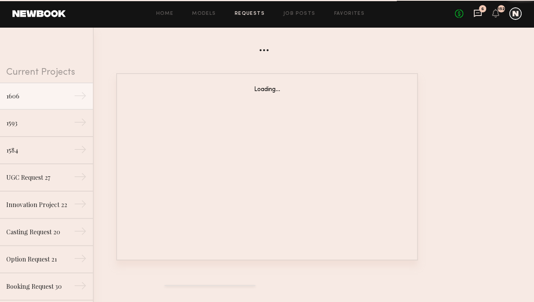
click at [474, 16] on icon at bounding box center [478, 13] width 8 height 7
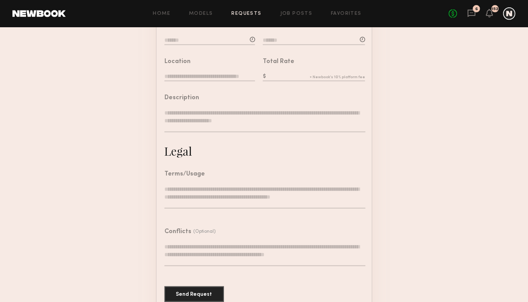
scroll to position [145, 0]
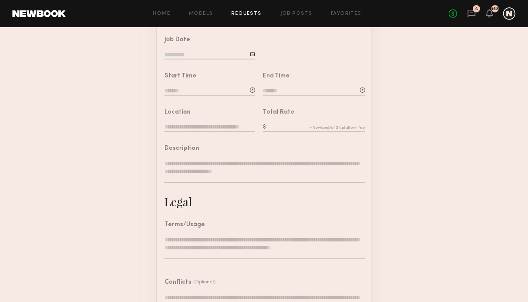
click at [199, 132] on input "text" at bounding box center [209, 127] width 91 height 9
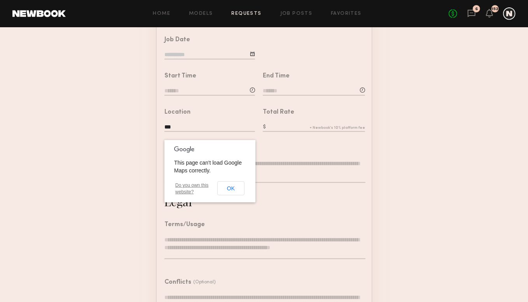
type input "***"
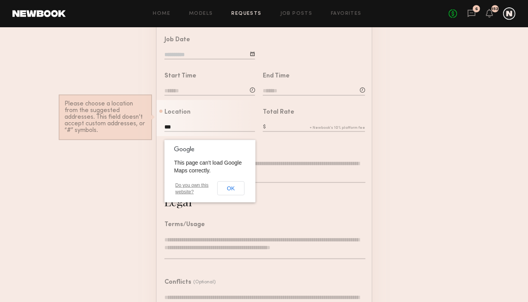
click at [97, 197] on form "Job Details Project Name Create Use recent modeling project Innovation Project …" at bounding box center [264, 145] width 528 height 434
click at [71, 204] on form "Job Details Project Name Create Use recent modeling project Innovation Project …" at bounding box center [264, 145] width 528 height 434
click at [72, 204] on form "Job Details Project Name Create Use recent modeling project Innovation Project …" at bounding box center [264, 145] width 528 height 434
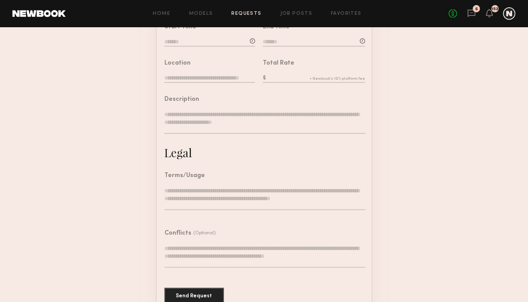
scroll to position [196, 0]
click at [208, 82] on input "text" at bounding box center [209, 77] width 91 height 9
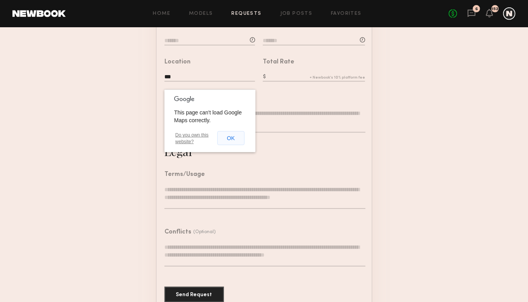
type input "***"
click at [229, 136] on button "OK" at bounding box center [230, 138] width 27 height 14
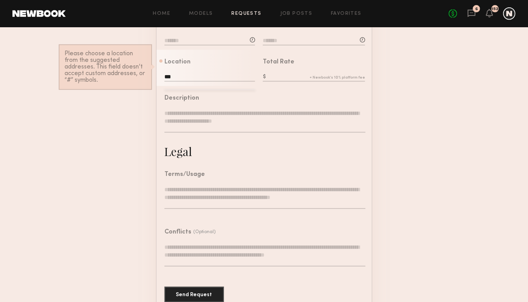
click at [113, 112] on form "Job Details Project Name Create Use recent modeling project Innovation Project …" at bounding box center [264, 95] width 528 height 434
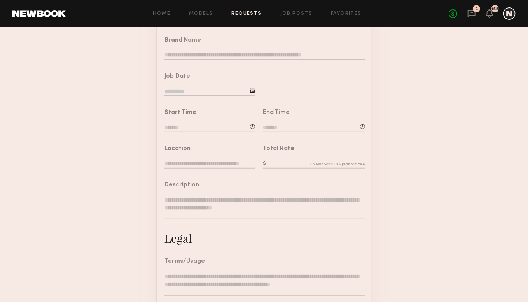
scroll to position [194, 0]
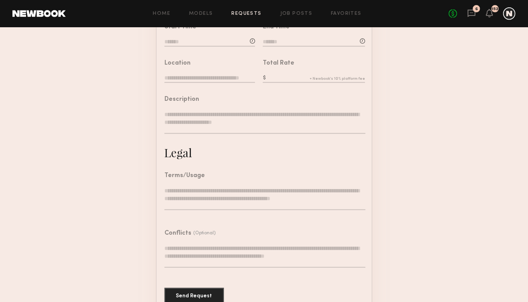
click at [201, 84] on div at bounding box center [209, 79] width 91 height 10
click at [201, 83] on input "text" at bounding box center [209, 78] width 91 height 9
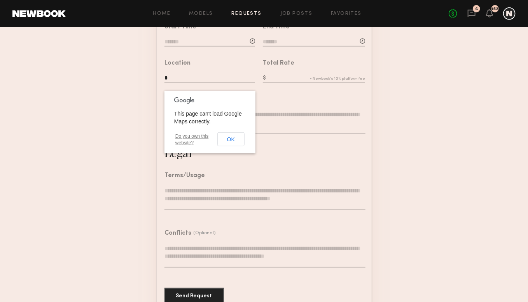
click at [201, 83] on input "*" at bounding box center [209, 78] width 91 height 9
type input "*"
click at [246, 21] on header "Home Models Requests Job Posts Favorites Sign Out No fees up to $5,000 6 152" at bounding box center [264, 13] width 528 height 27
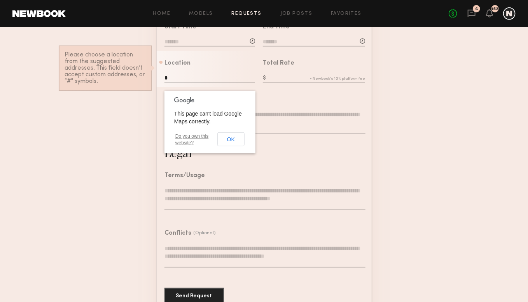
click at [475, 9] on div "6" at bounding box center [476, 8] width 7 height 7
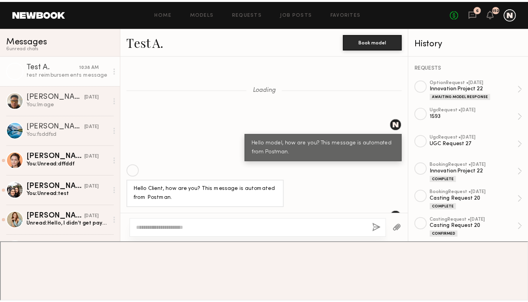
scroll to position [471, 0]
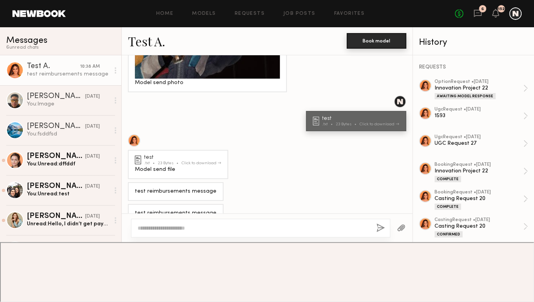
click at [378, 40] on button "Book model" at bounding box center [376, 41] width 59 height 16
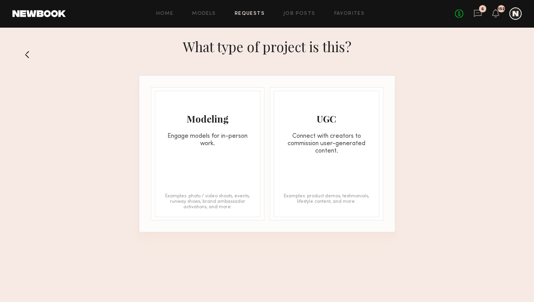
click at [207, 126] on div "Modeling Engage models for in-person work." at bounding box center [207, 119] width 105 height 56
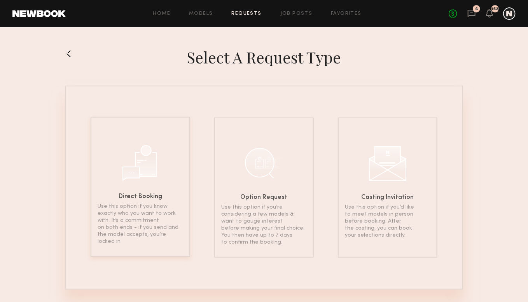
click at [168, 179] on div "Direct Booking Use this option if you know exactly who you want to work with. I…" at bounding box center [141, 187] width 100 height 140
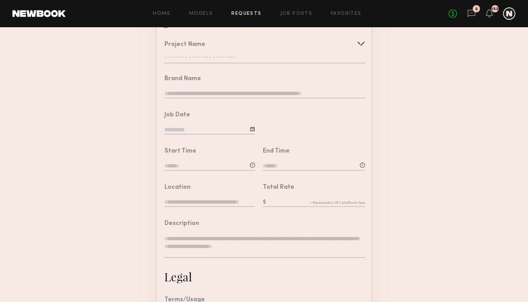
scroll to position [156, 0]
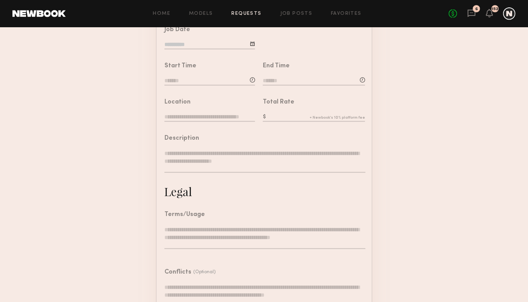
click at [216, 122] on input "text" at bounding box center [209, 117] width 91 height 9
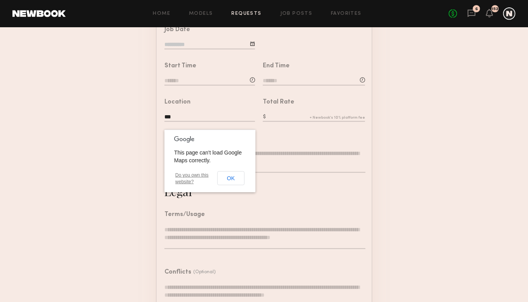
type input "***"
click at [349, 163] on textarea at bounding box center [264, 160] width 201 height 23
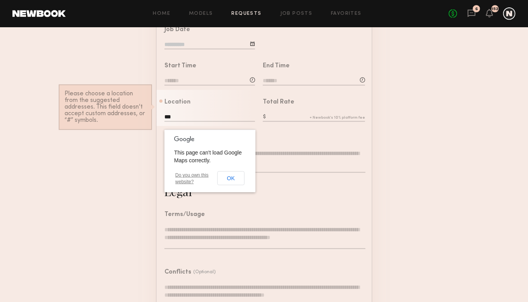
click at [196, 129] on div "This page can't load Google Maps correctly. Do you own this website? OK" at bounding box center [209, 160] width 91 height 63
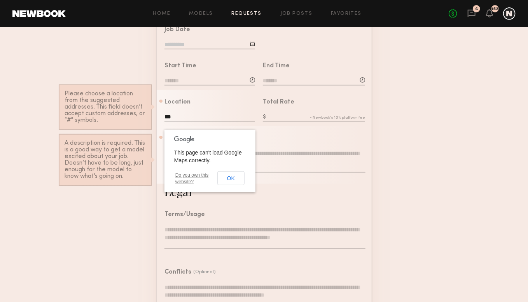
click at [196, 129] on body "Home Models Requests Job Posts Favorites Sign Out No fees up to $5,000 6 152 Bo…" at bounding box center [264, 131] width 528 height 574
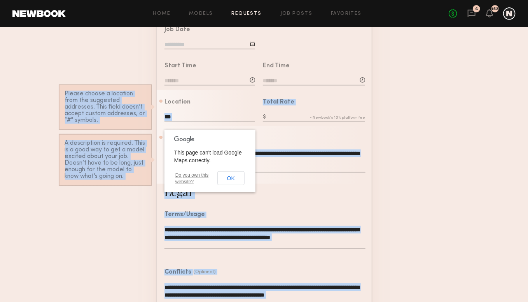
click at [196, 122] on input "***" at bounding box center [209, 117] width 91 height 9
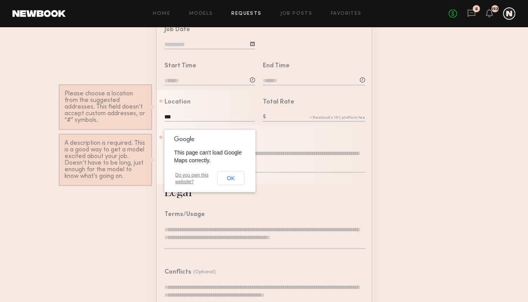
click at [196, 122] on input "***" at bounding box center [209, 117] width 91 height 9
type input "*"
click at [249, 11] on link "Requests" at bounding box center [247, 13] width 30 height 5
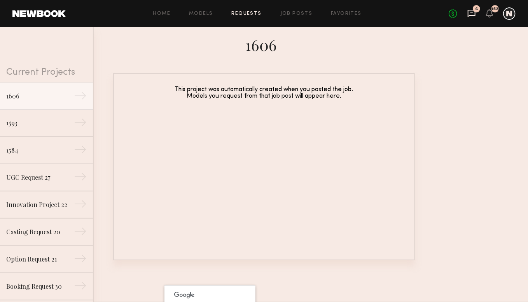
click at [473, 13] on icon at bounding box center [471, 12] width 3 height 1
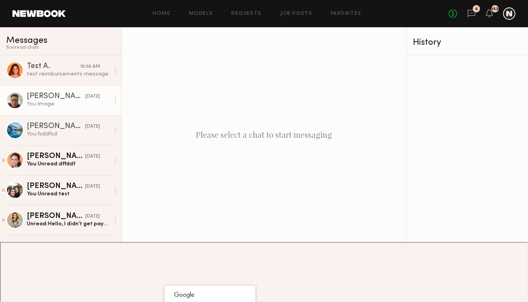
click at [77, 73] on div "test reimbursements message" at bounding box center [68, 73] width 83 height 7
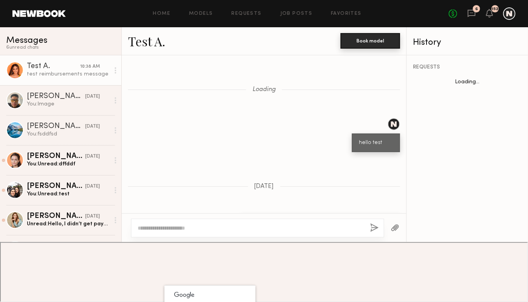
scroll to position [26207, 0]
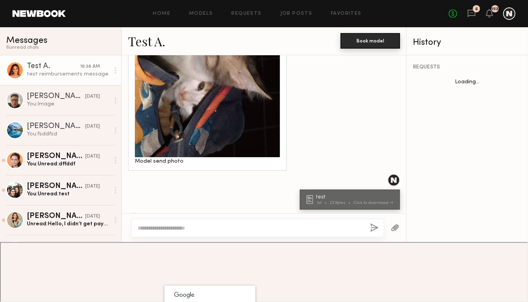
click at [372, 41] on button "Book model" at bounding box center [370, 41] width 59 height 16
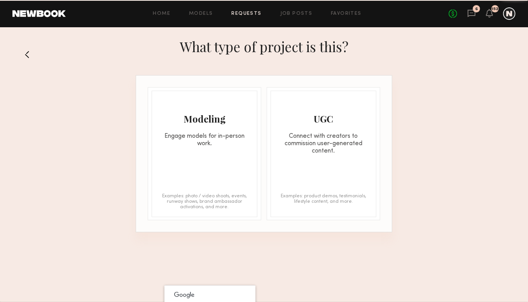
drag, startPoint x: 209, startPoint y: 137, endPoint x: 184, endPoint y: 132, distance: 25.3
click at [184, 133] on div "Engage models for in-person work." at bounding box center [204, 140] width 105 height 15
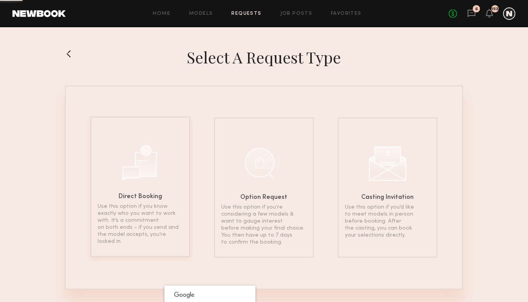
click at [164, 165] on div "Direct Booking Use this option if you know exactly who you want to work with. I…" at bounding box center [141, 187] width 100 height 140
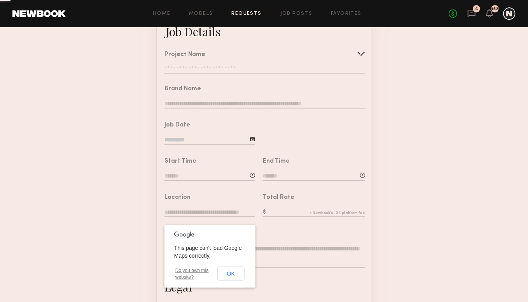
scroll to position [117, 0]
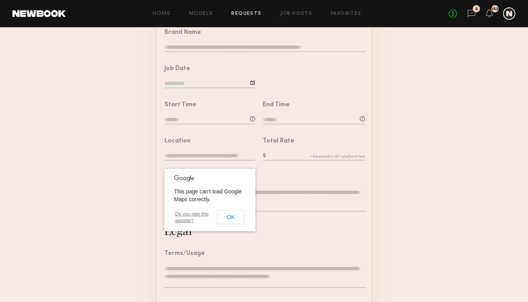
click at [198, 161] on input "text" at bounding box center [209, 156] width 91 height 9
type input "*"
click at [234, 217] on button "OK" at bounding box center [230, 217] width 27 height 14
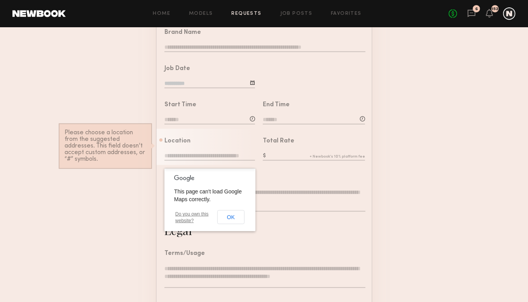
click at [217, 170] on div "This page can't load Google Maps correctly. Do you own this website? OK" at bounding box center [209, 200] width 91 height 62
click at [230, 222] on button "OK" at bounding box center [230, 217] width 27 height 14
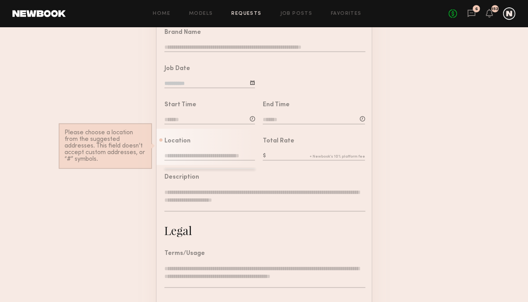
drag, startPoint x: 216, startPoint y: 170, endPoint x: 216, endPoint y: 165, distance: 4.7
click at [216, 165] on div "Location Please choose a location from the suggested addresses. This field does…" at bounding box center [206, 147] width 98 height 36
click at [216, 161] on input "text" at bounding box center [209, 156] width 91 height 9
click at [198, 161] on input "text" at bounding box center [209, 156] width 91 height 9
type input "**"
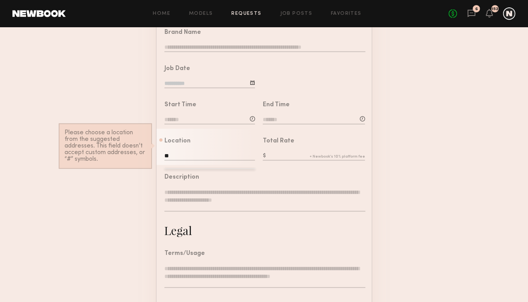
click at [106, 73] on form "Job Details Project Name Create Use recent modeling project Innovation Project …" at bounding box center [264, 174] width 528 height 434
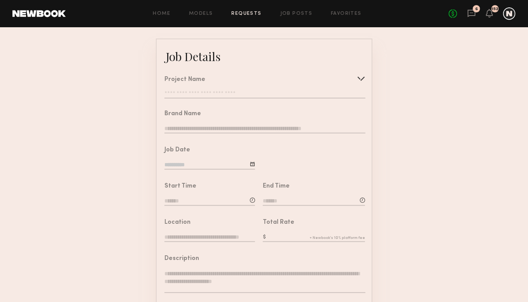
scroll to position [117, 0]
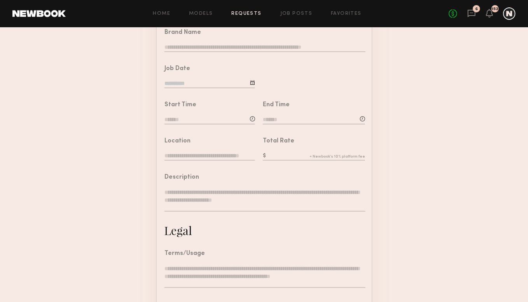
click at [202, 161] on input "text" at bounding box center [209, 156] width 91 height 9
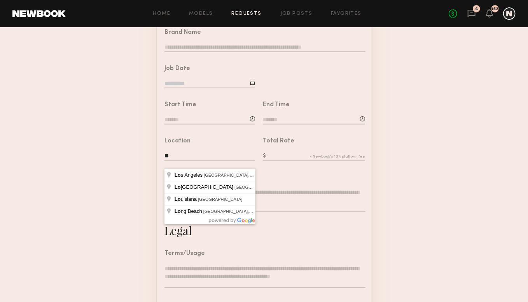
click at [58, 204] on form "Job Details Project Name Create Use recent modeling project Innovation Project …" at bounding box center [264, 173] width 528 height 433
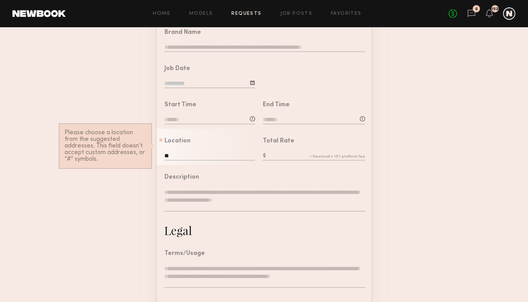
click at [191, 161] on input "**" at bounding box center [209, 156] width 91 height 9
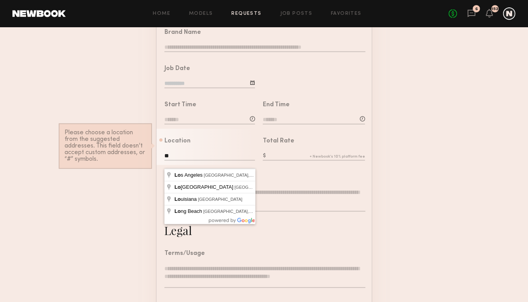
click at [191, 161] on input "**" at bounding box center [209, 156] width 91 height 9
type input "*"
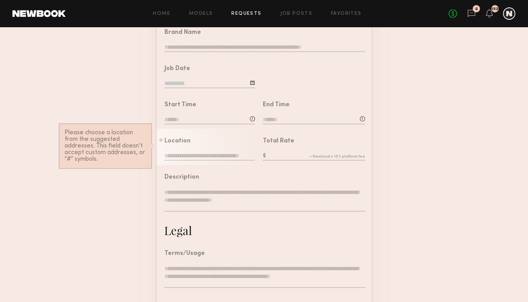
click at [130, 121] on form "Job Details Project Name Create Use recent modeling project Innovation Project …" at bounding box center [264, 173] width 528 height 433
